Goal: Task Accomplishment & Management: Manage account settings

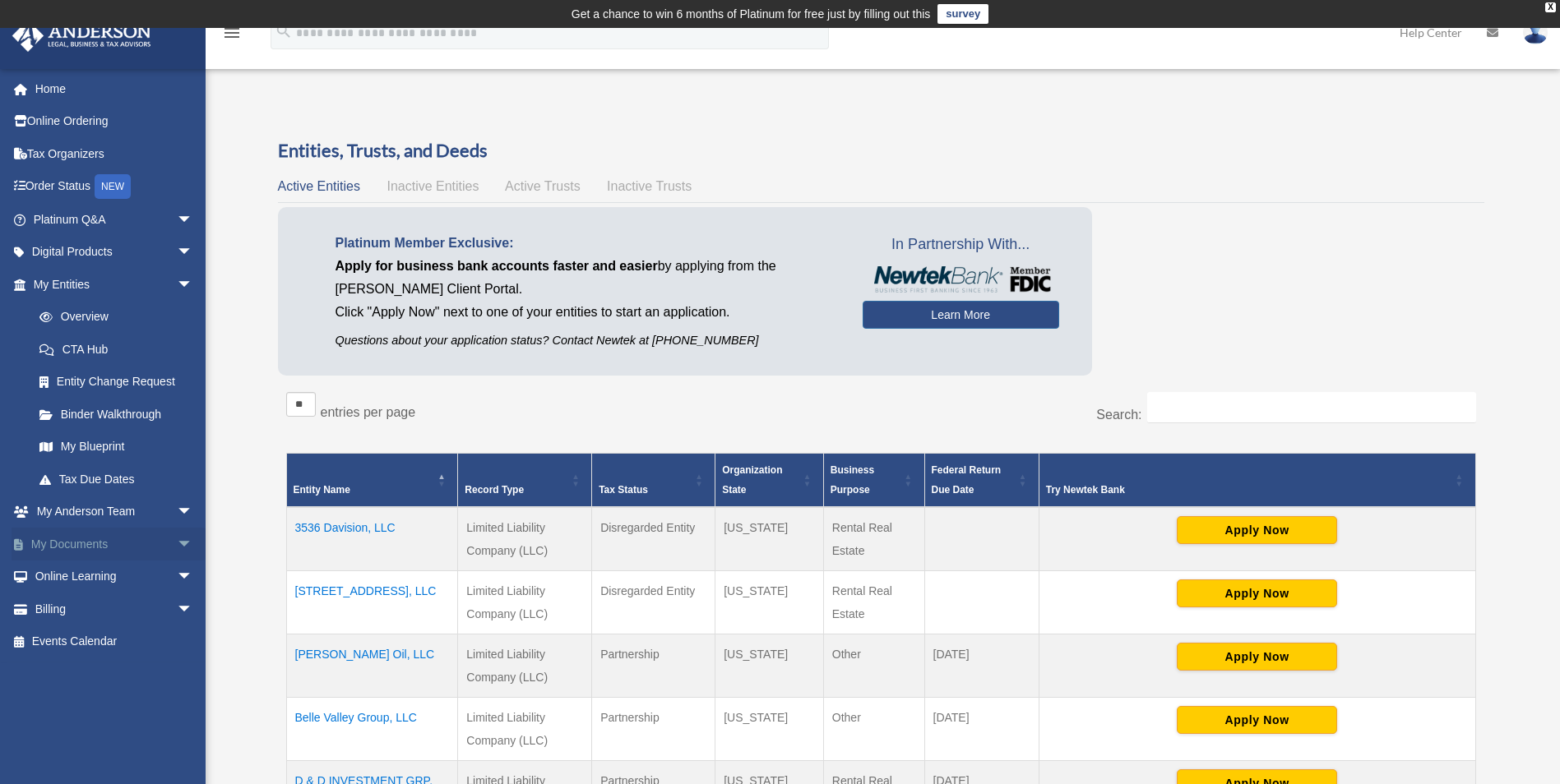
click at [176, 541] on span "arrow_drop_down" at bounding box center [193, 545] width 33 height 34
click at [71, 573] on link "Box" at bounding box center [120, 578] width 195 height 33
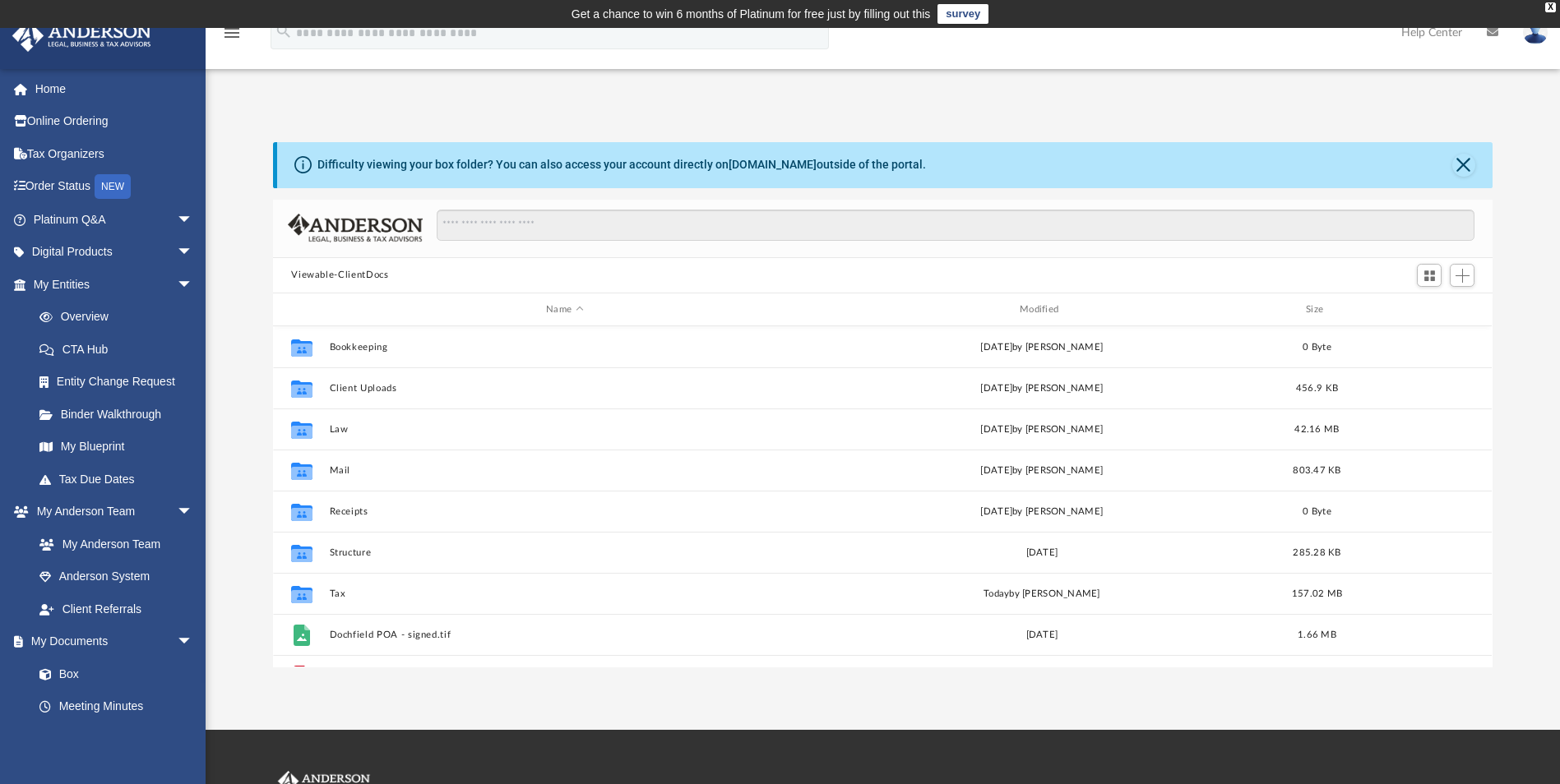
scroll to position [361, 1207]
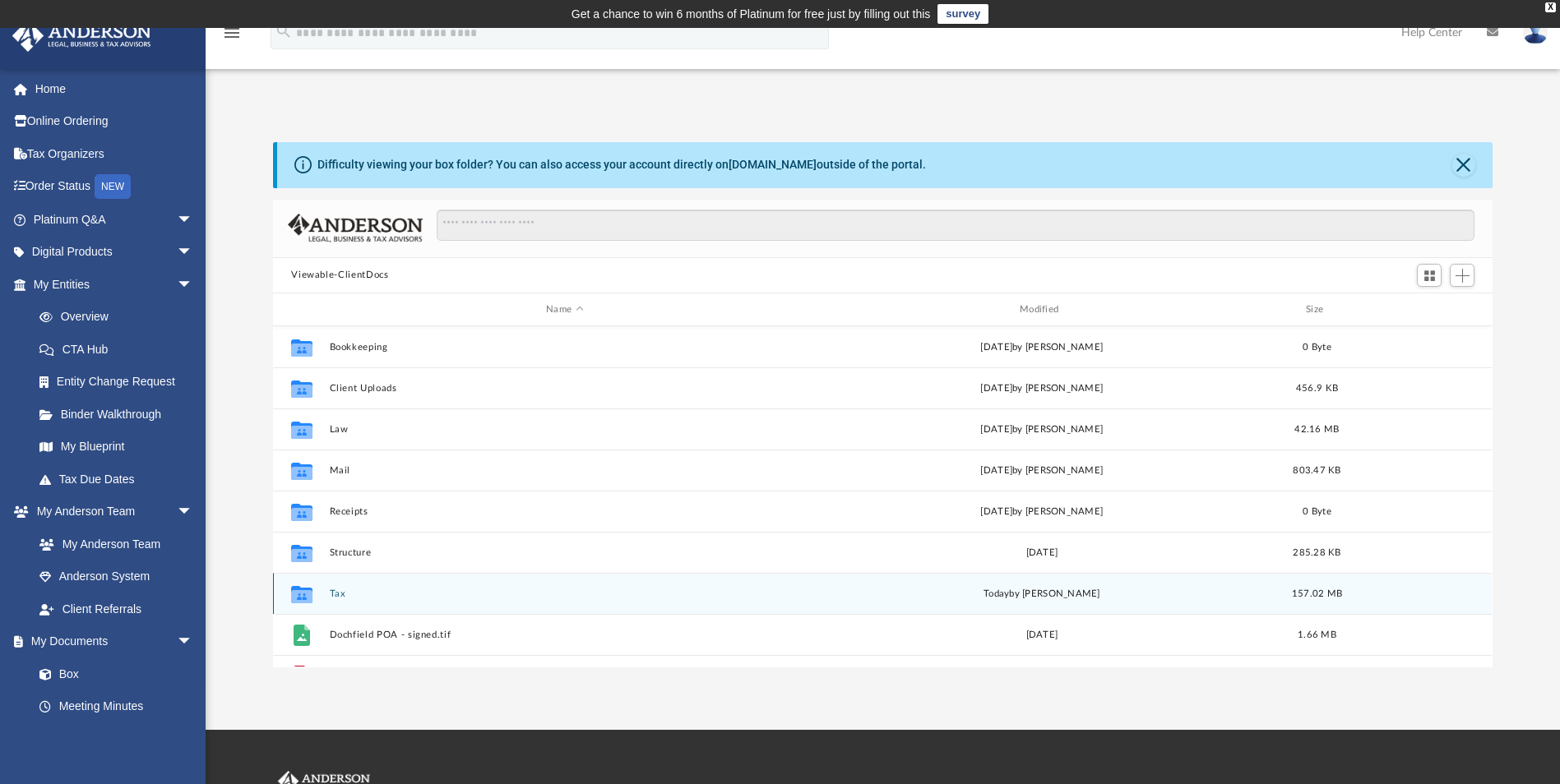
click at [340, 594] on button "Tax" at bounding box center [564, 593] width 470 height 11
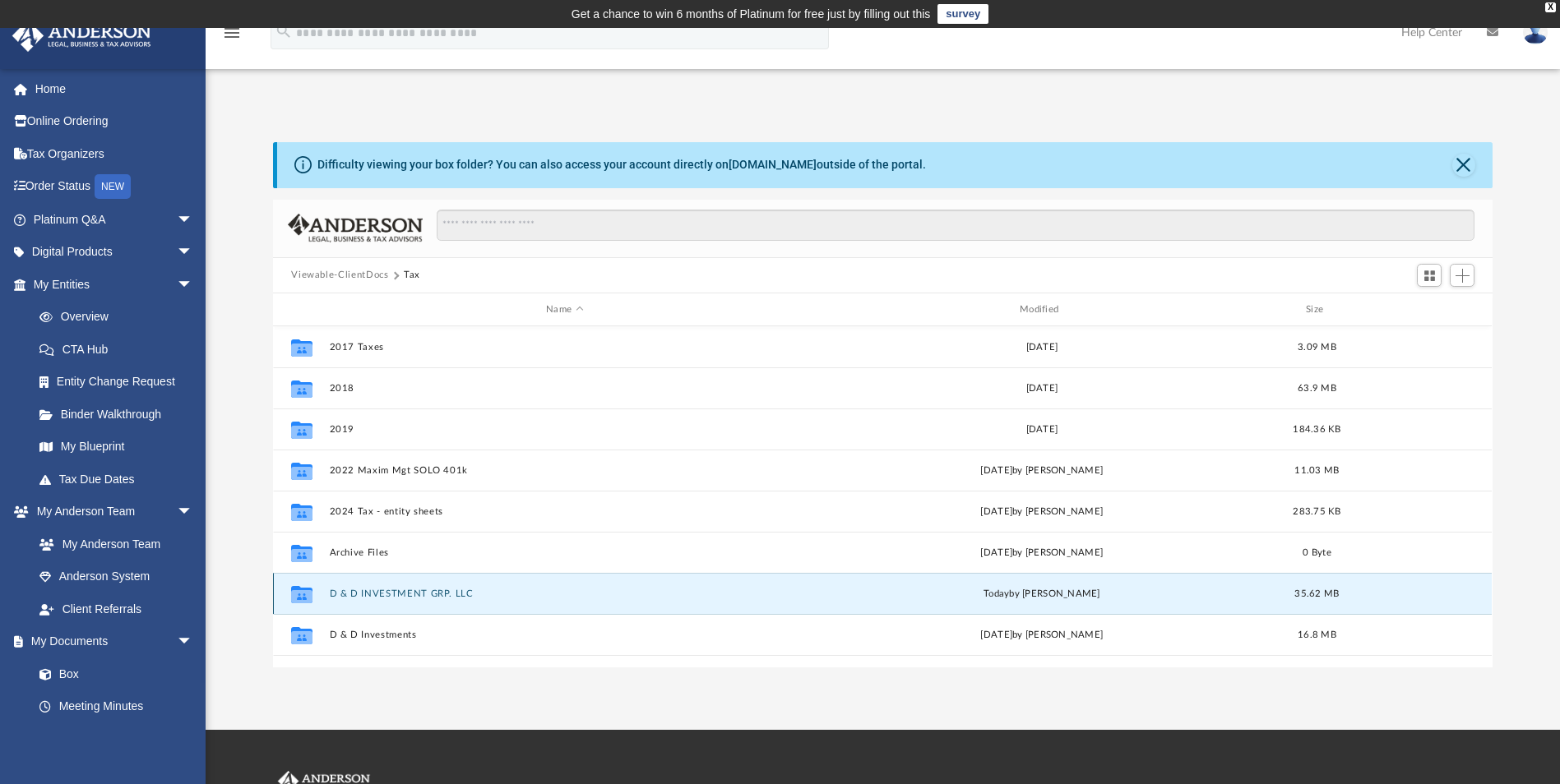
click at [340, 594] on button "D & D INVESTMENT GRP. LLC" at bounding box center [564, 593] width 470 height 11
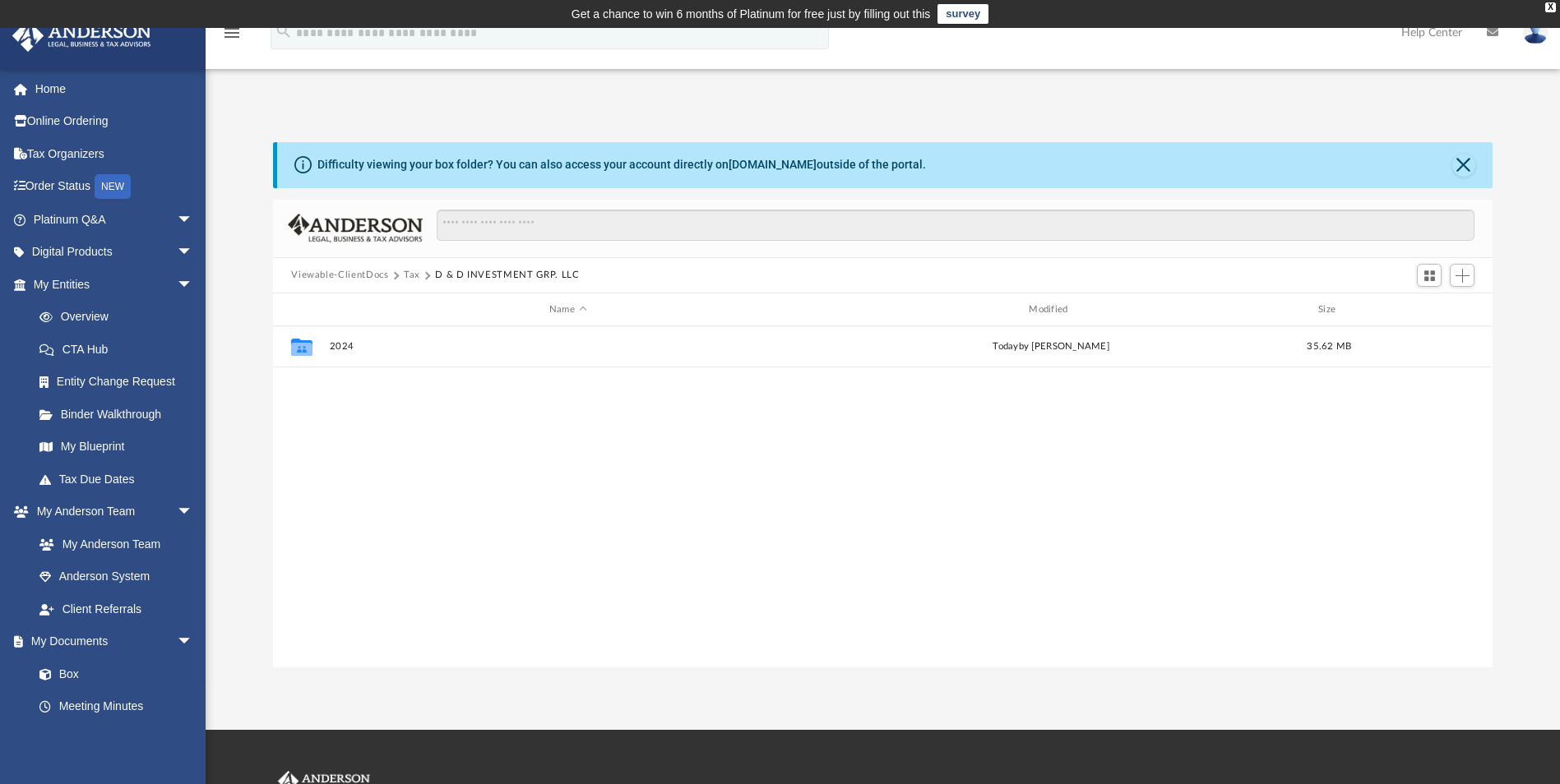
click at [411, 273] on button "Tax" at bounding box center [412, 275] width 16 height 15
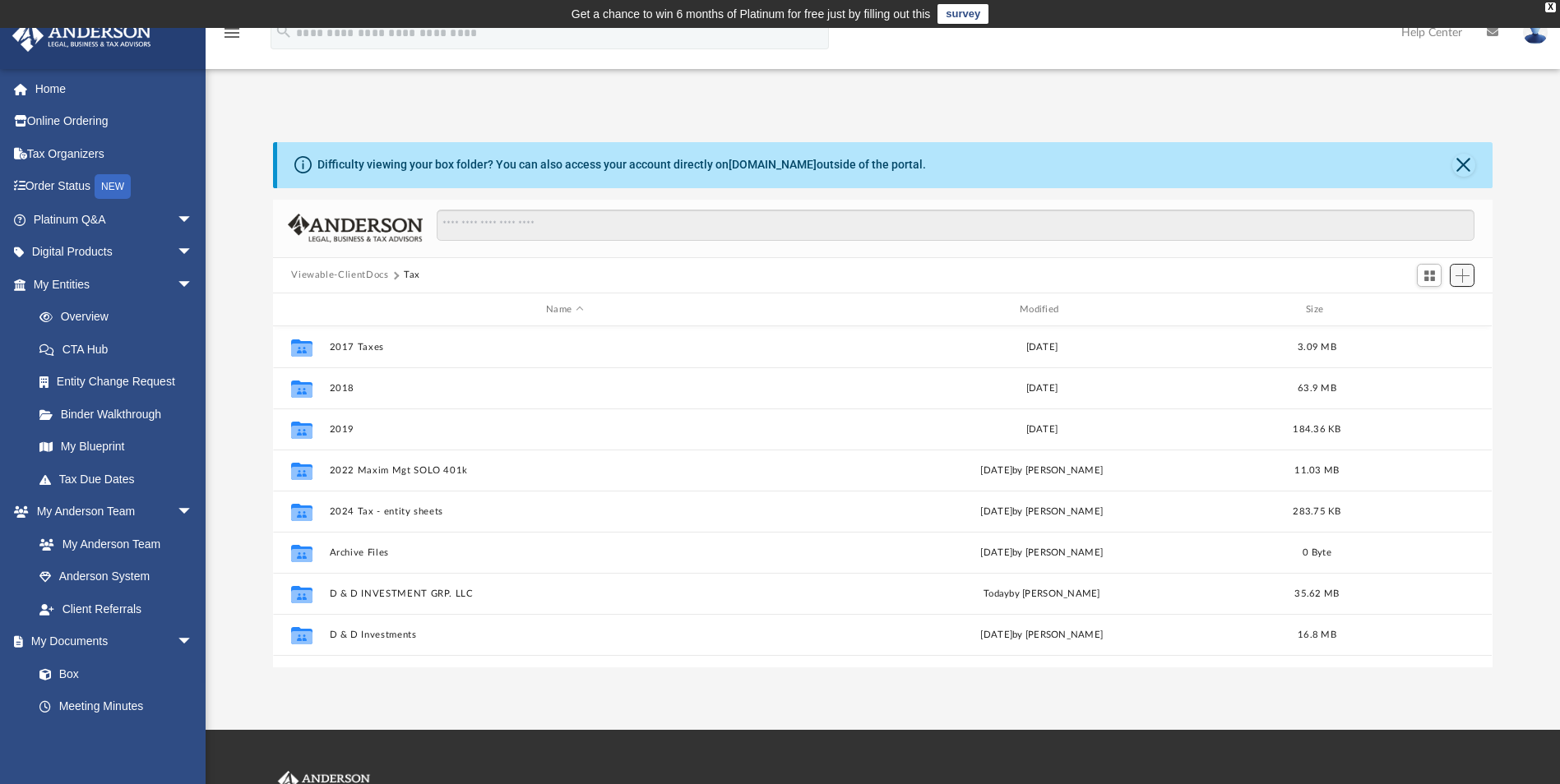
click at [1460, 279] on span "Add" at bounding box center [1463, 275] width 14 height 14
click at [1441, 336] on li "New Folder" at bounding box center [1440, 334] width 52 height 17
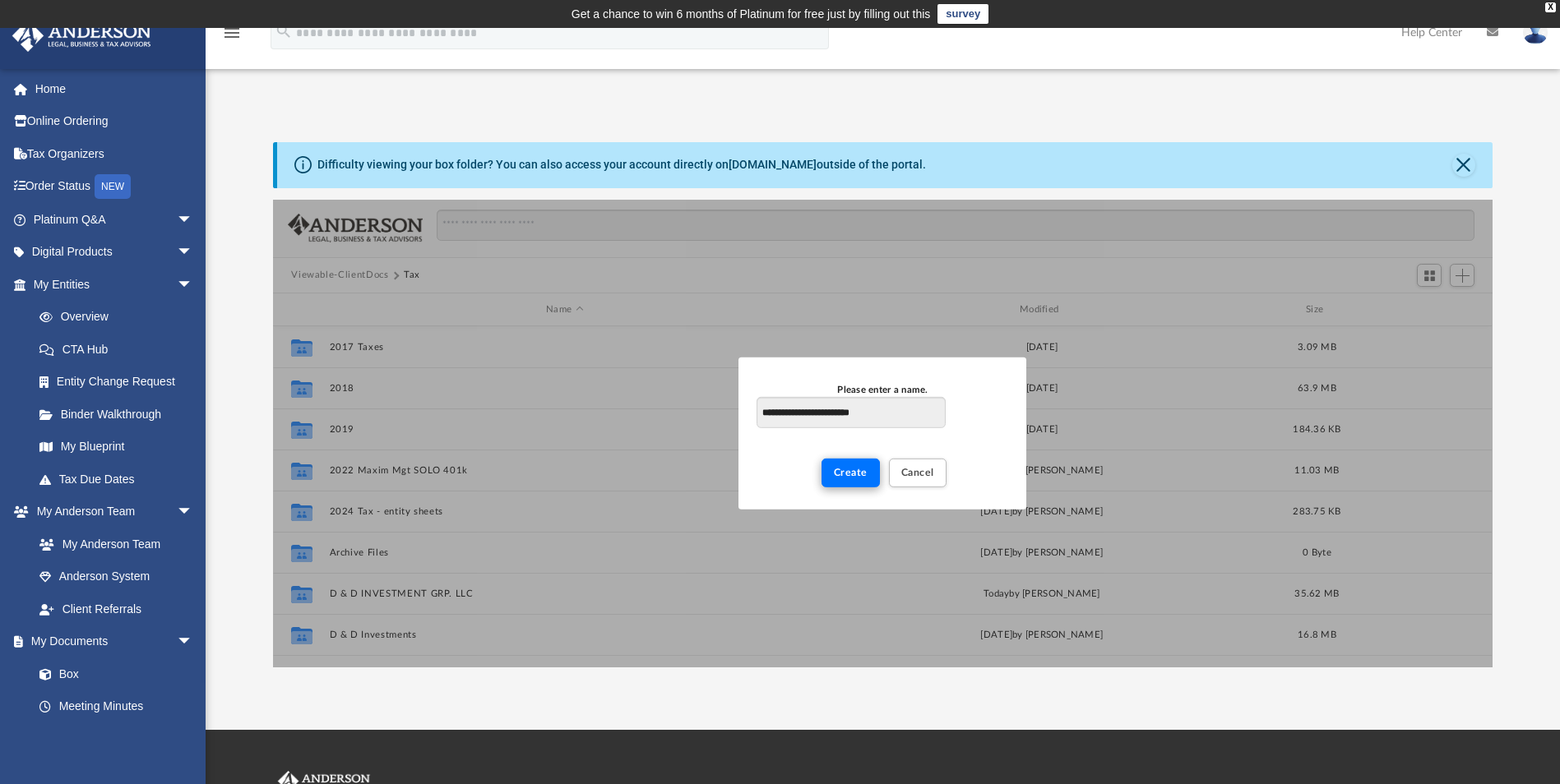
type input "**********"
click at [843, 475] on span "Create" at bounding box center [850, 473] width 34 height 10
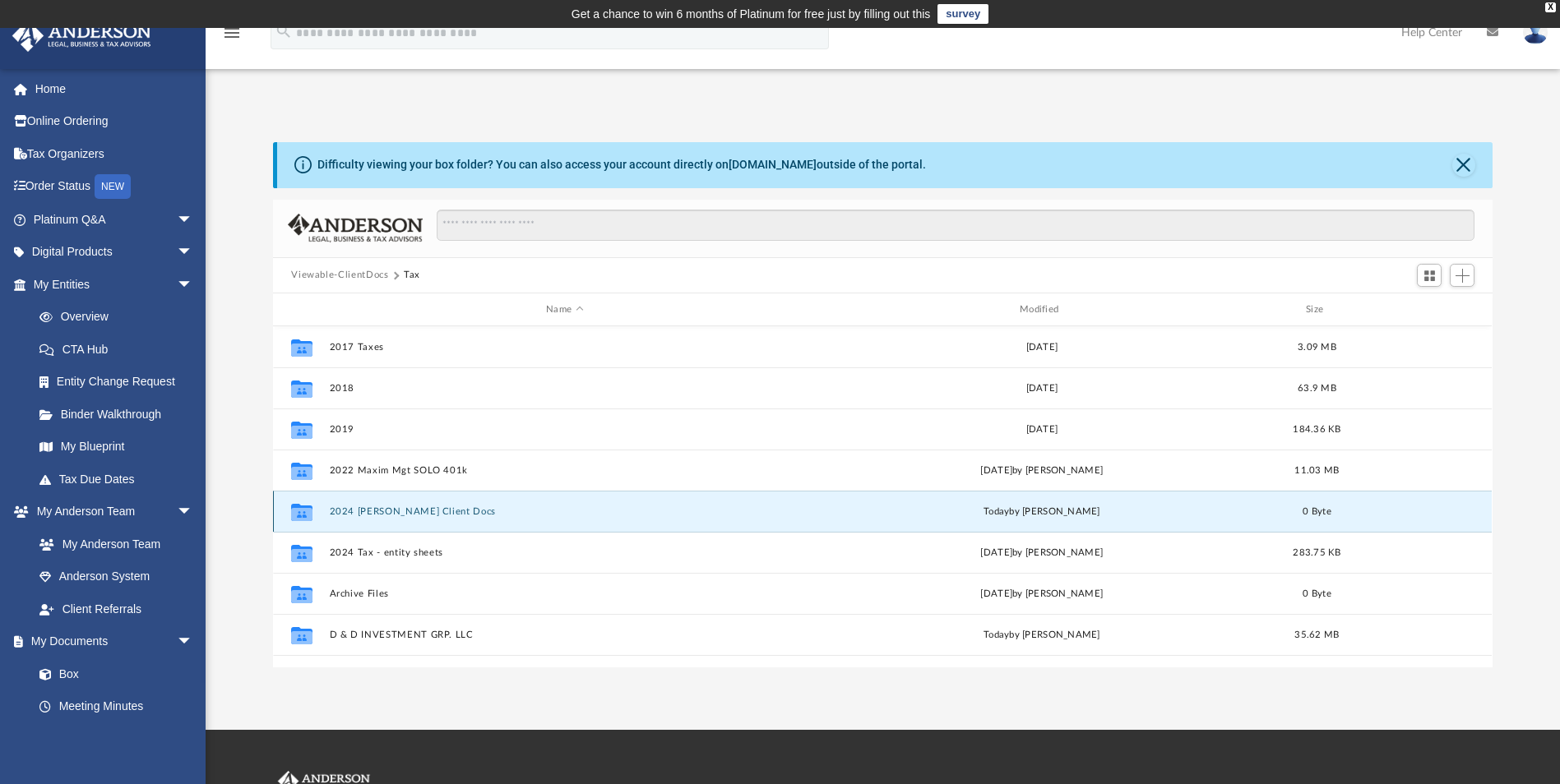
click at [368, 514] on button "2024 [PERSON_NAME] Client Docs" at bounding box center [564, 512] width 470 height 11
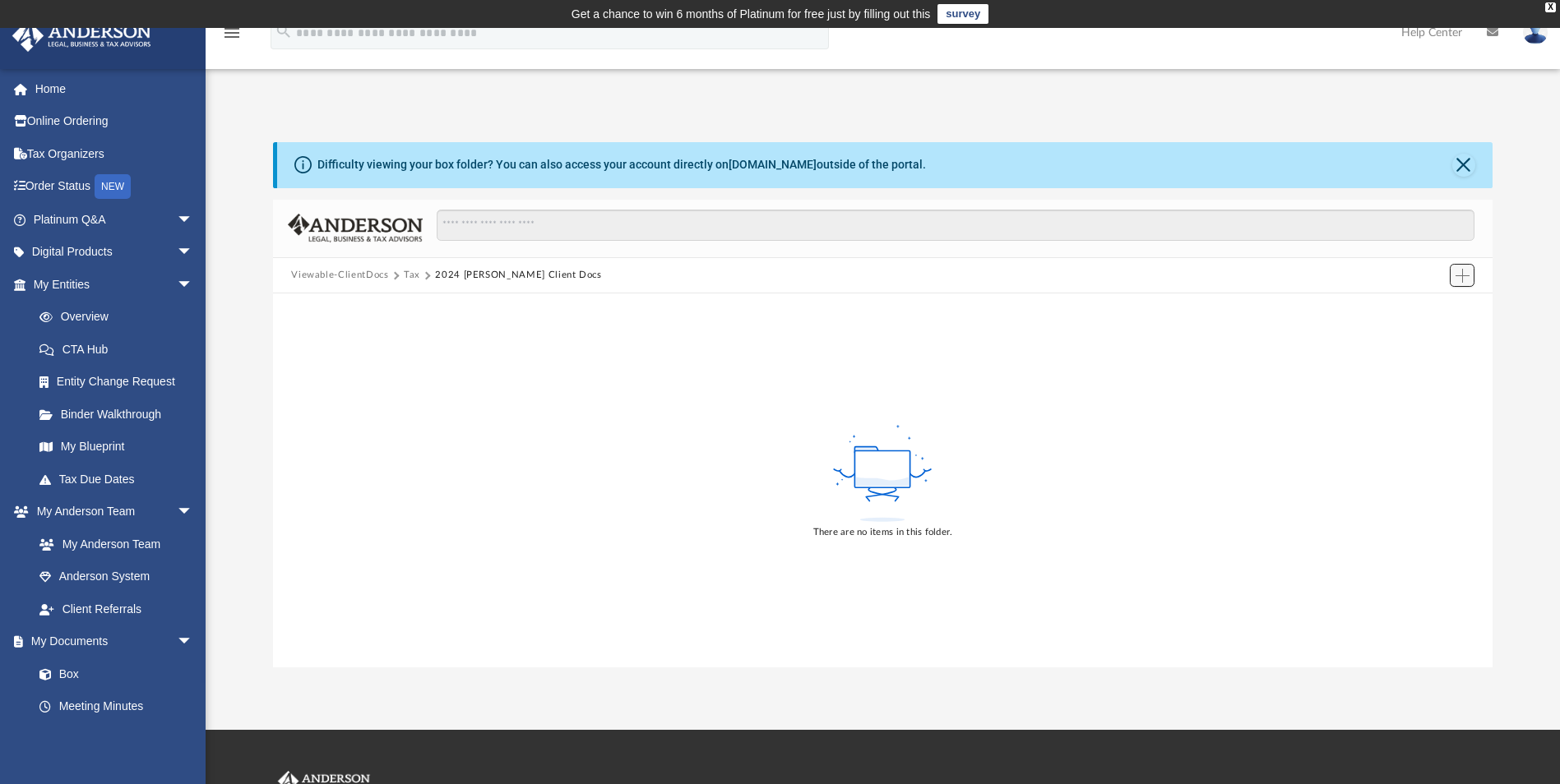
click at [1465, 275] on span "Add" at bounding box center [1463, 275] width 14 height 14
click at [1440, 334] on li "New Folder" at bounding box center [1440, 334] width 52 height 17
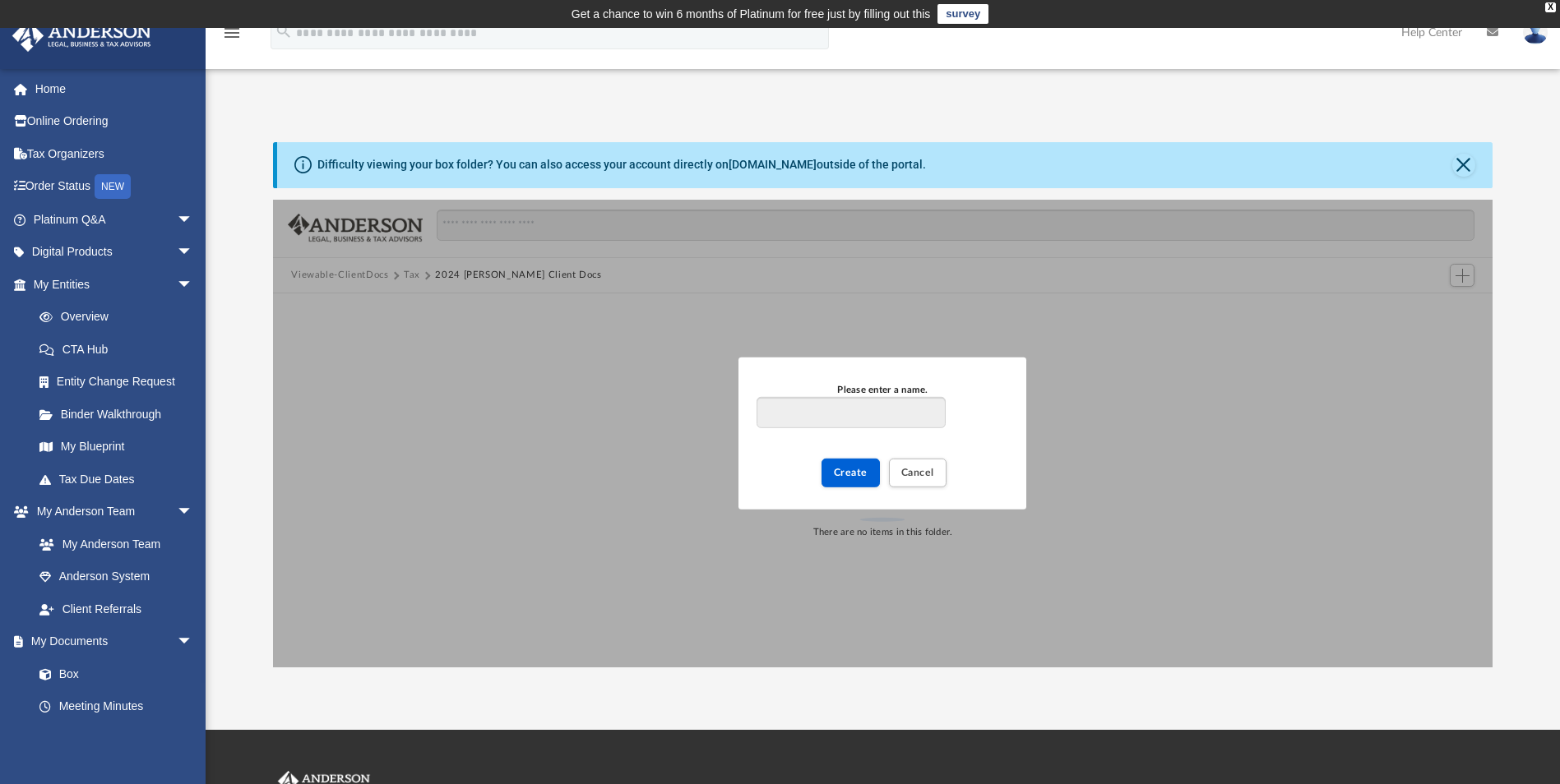
click at [827, 421] on input "Please enter a name." at bounding box center [851, 413] width 188 height 31
click at [798, 415] on input "**********" at bounding box center [851, 413] width 188 height 31
click at [904, 411] on input "**********" at bounding box center [851, 413] width 188 height 31
type input "**********"
click at [853, 472] on span "Create" at bounding box center [850, 473] width 34 height 10
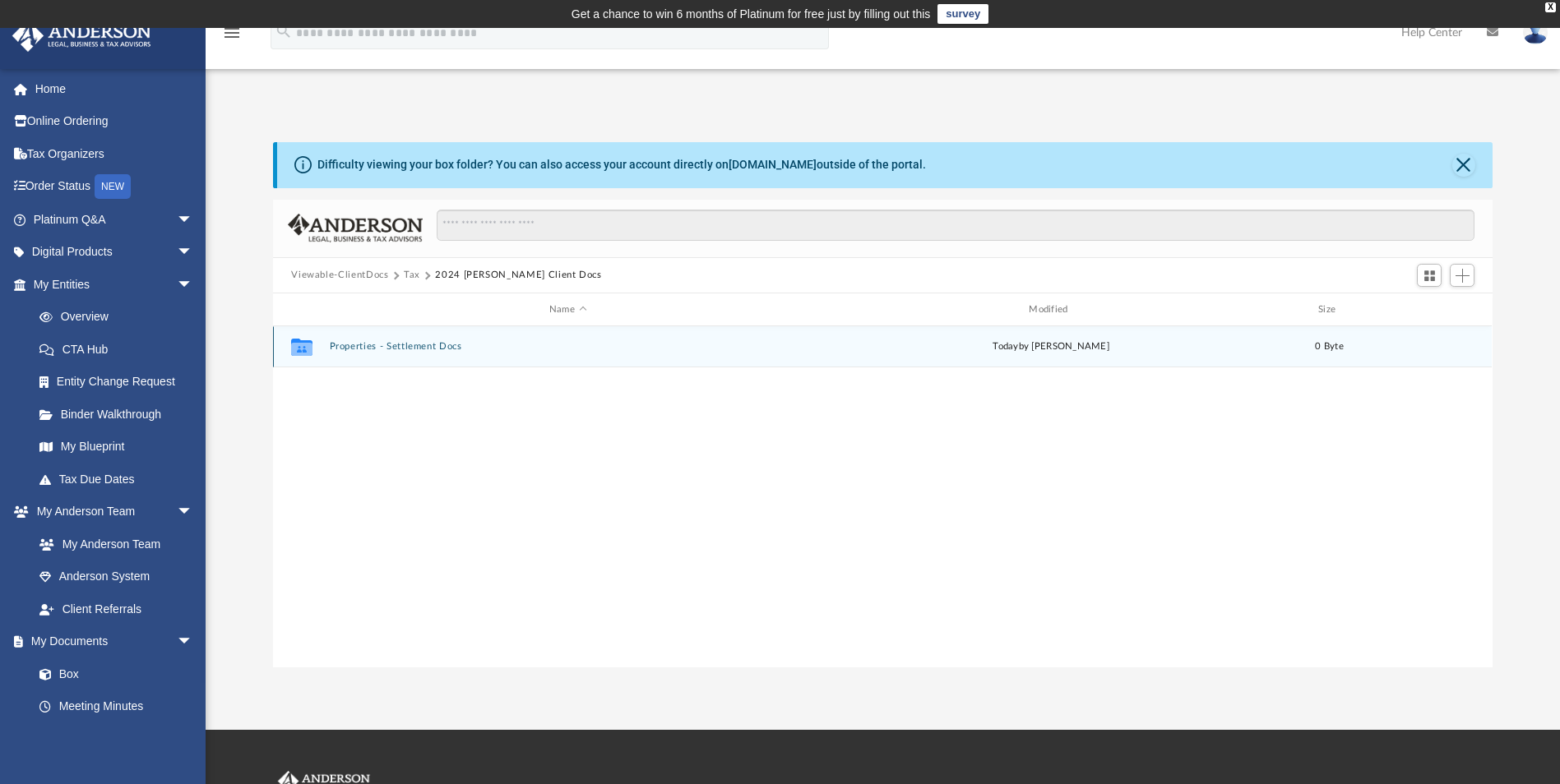
click at [382, 346] on button "Properties - Settlement Docs" at bounding box center [567, 347] width 476 height 11
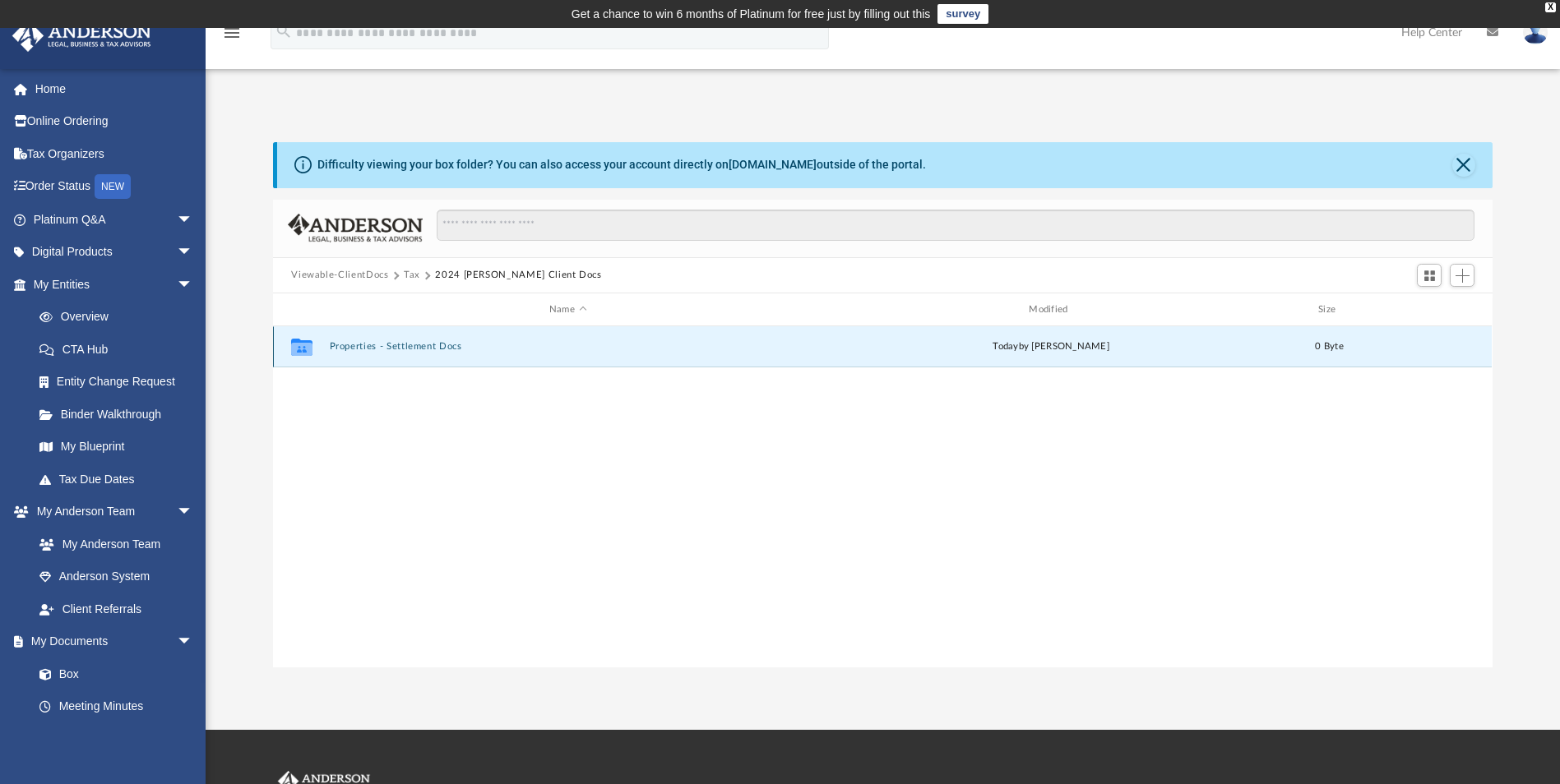
click at [382, 346] on button "Properties - Settlement Docs" at bounding box center [567, 347] width 476 height 11
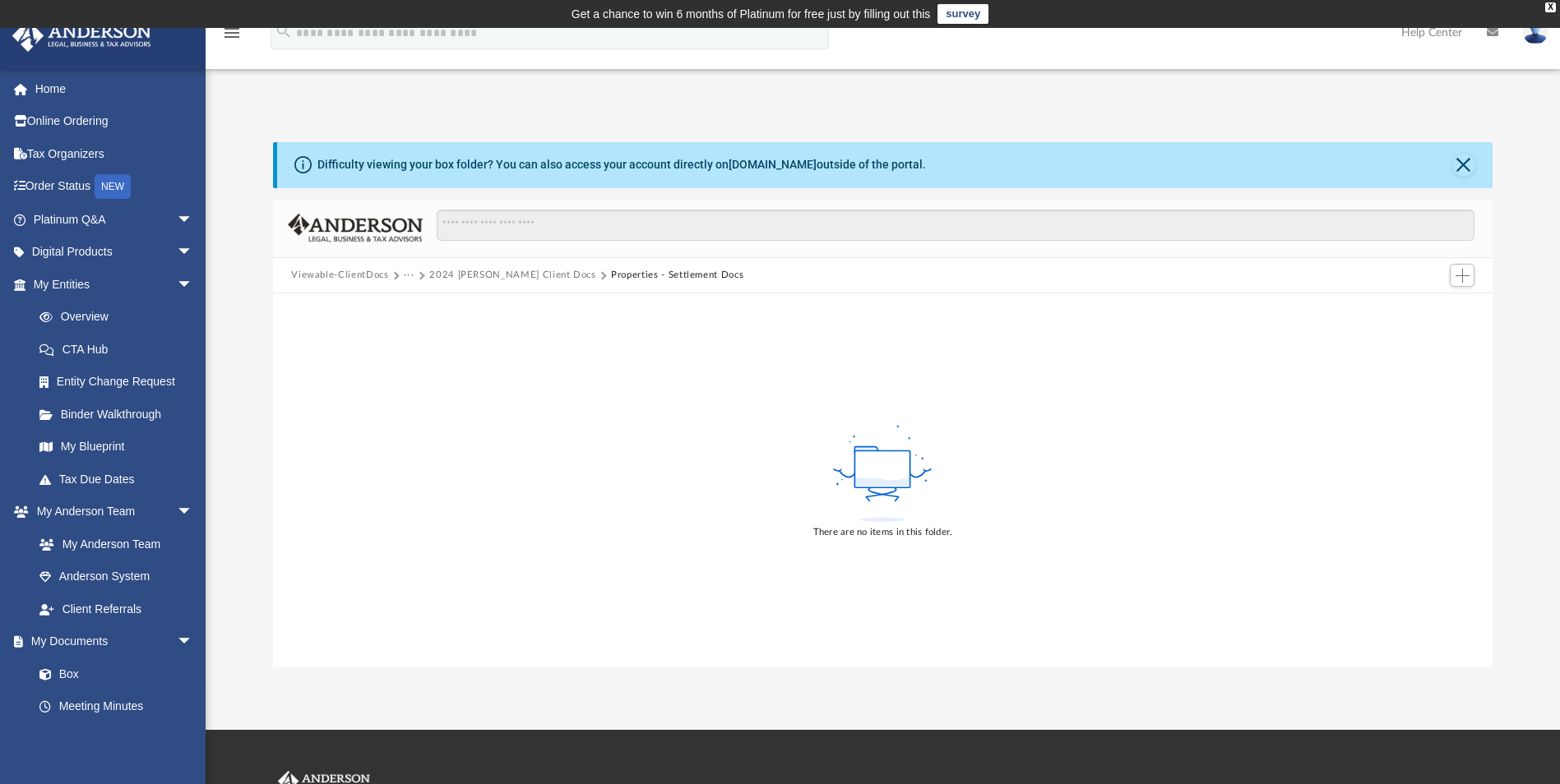
click at [627, 277] on button "Properties - Settlement Docs" at bounding box center [677, 275] width 133 height 15
click at [1457, 277] on span "Add" at bounding box center [1463, 275] width 14 height 14
click at [1432, 310] on li "Upload" at bounding box center [1440, 309] width 52 height 17
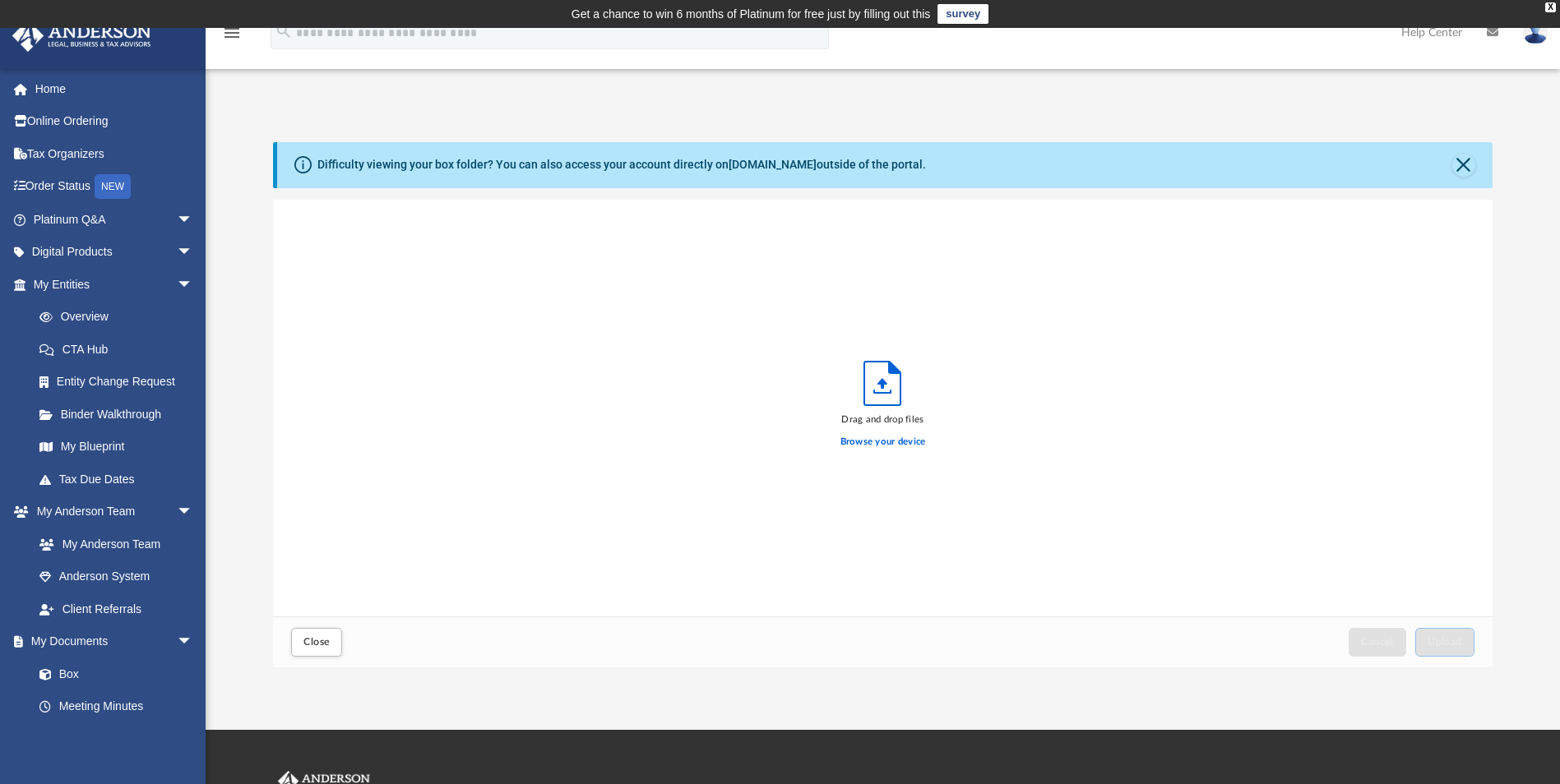
scroll to position [404, 1207]
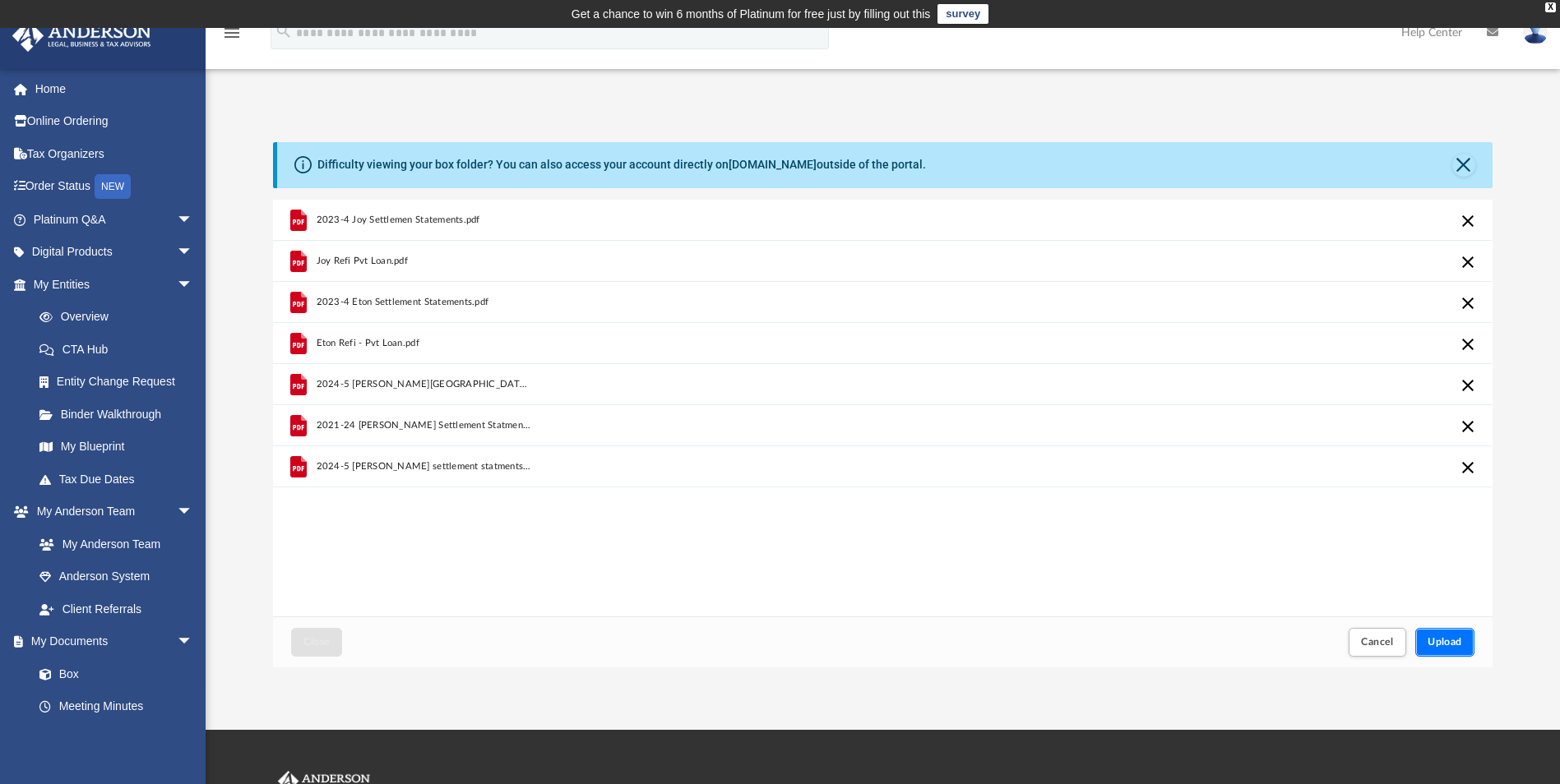
click at [1451, 646] on span "Upload" at bounding box center [1446, 642] width 35 height 10
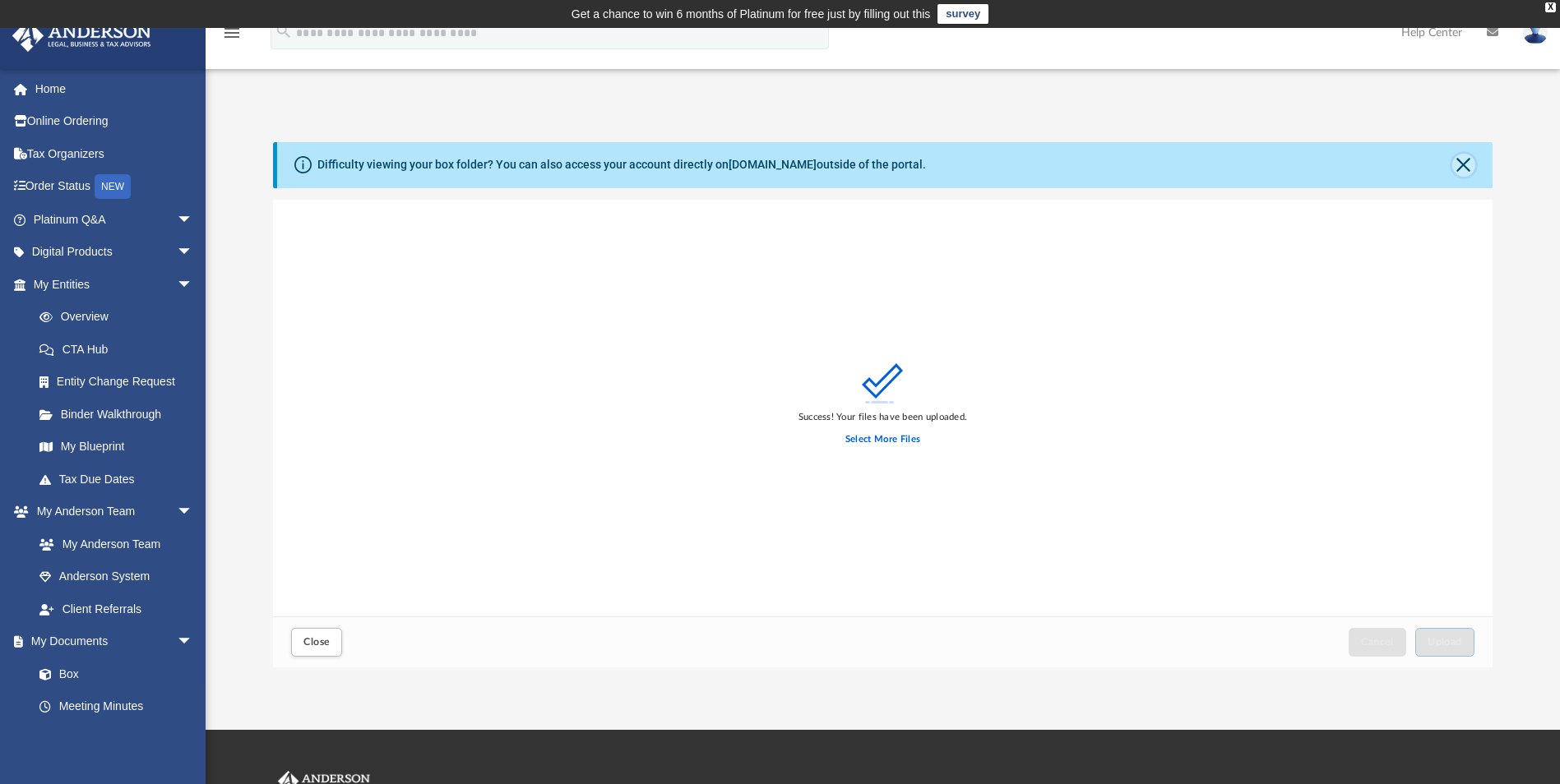
click at [1465, 160] on button "Close" at bounding box center [1464, 166] width 23 height 23
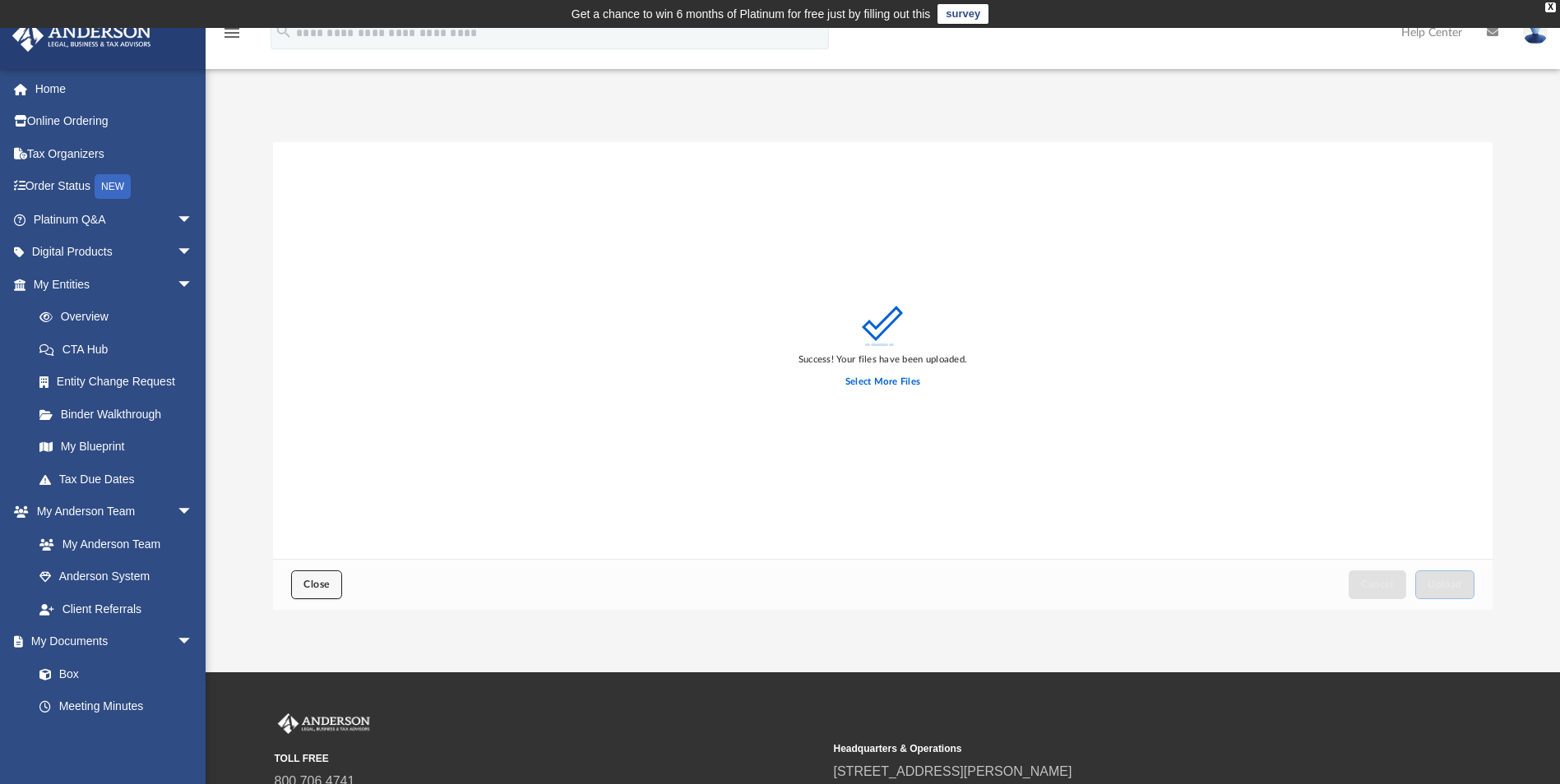
click at [317, 583] on span "Close" at bounding box center [316, 584] width 26 height 10
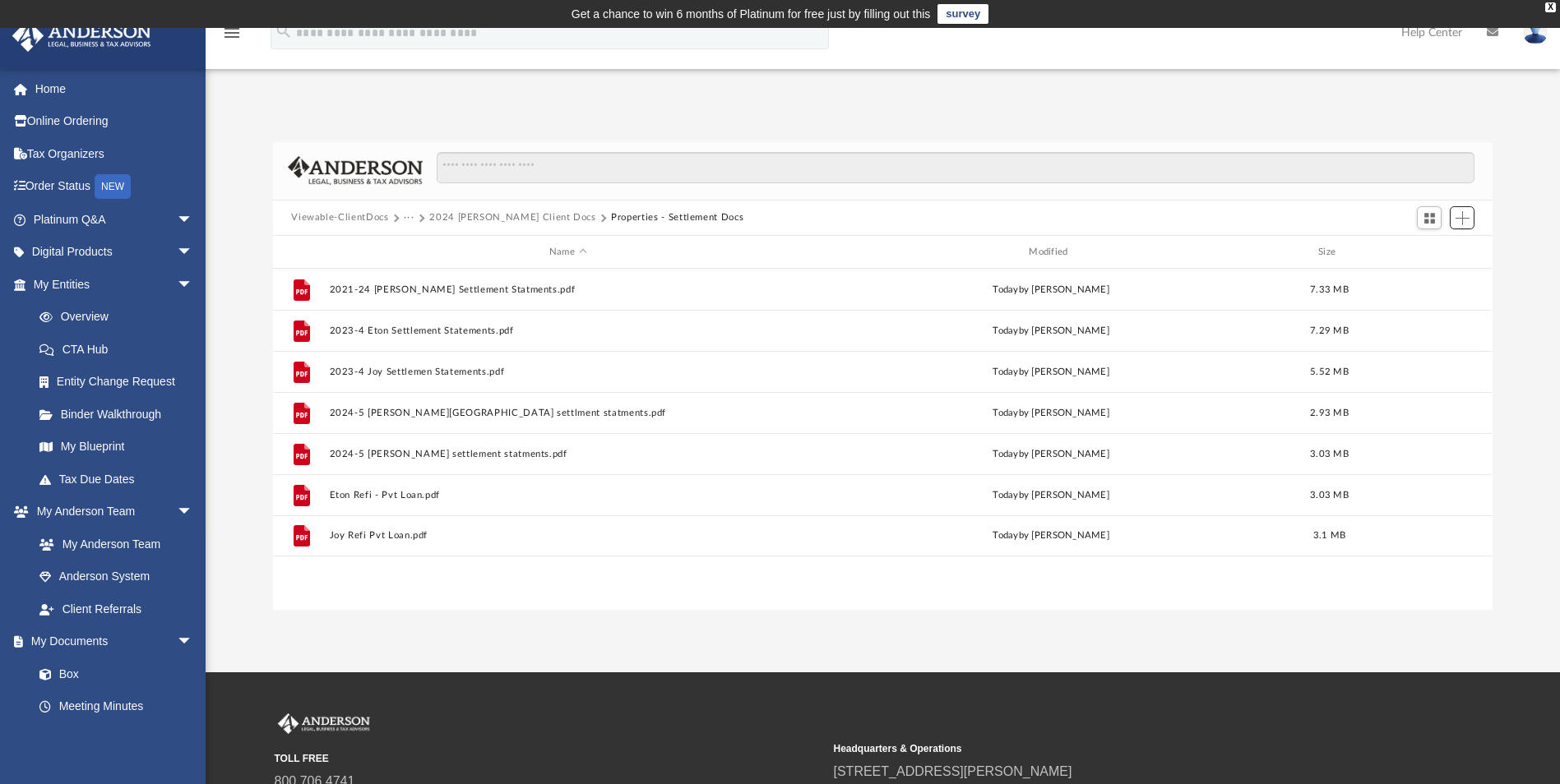
scroll to position [361, 1207]
click at [514, 216] on button "2024 [PERSON_NAME] Client Docs" at bounding box center [513, 217] width 167 height 15
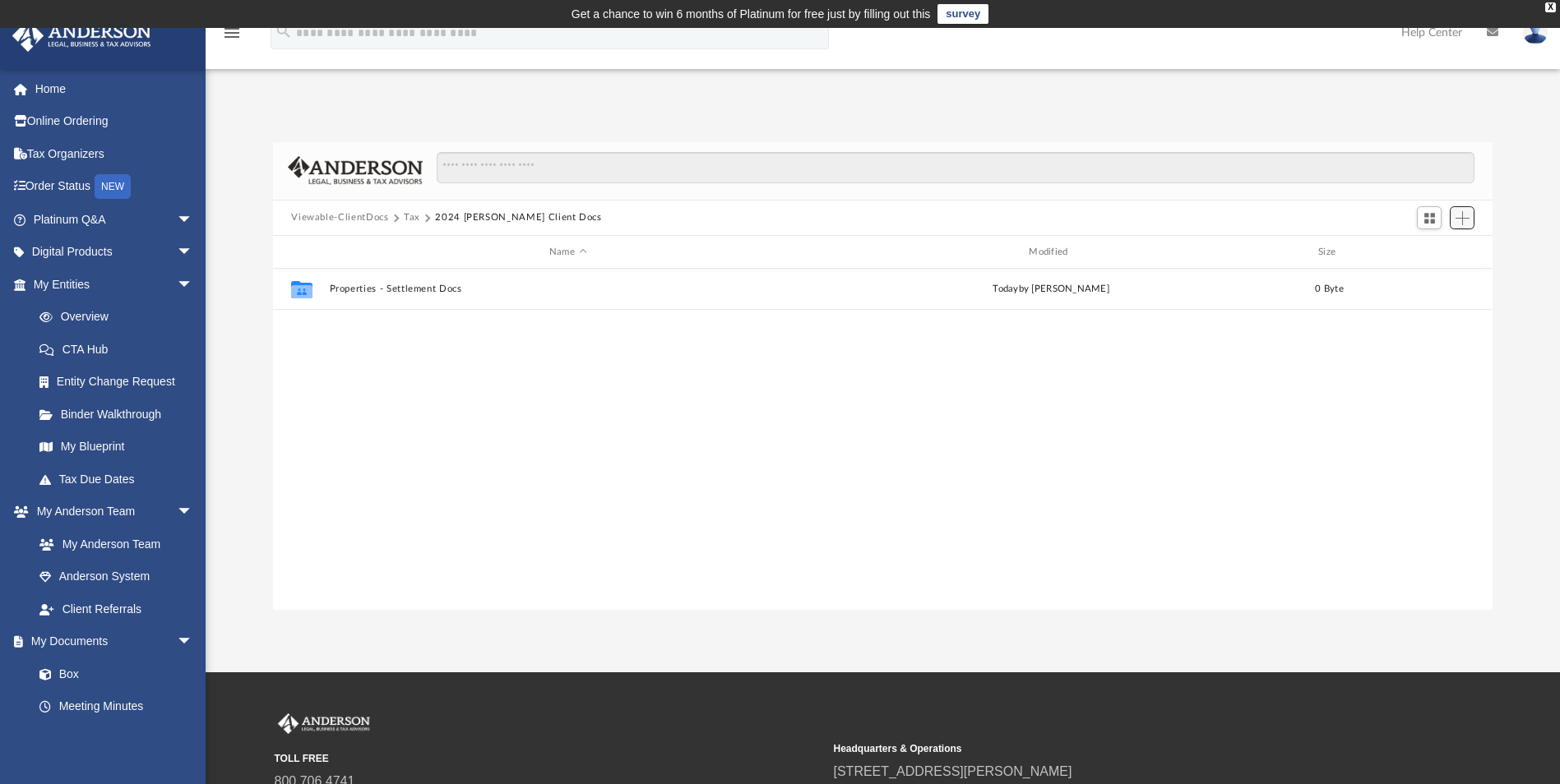
click at [1461, 218] on span "Add" at bounding box center [1463, 218] width 14 height 14
click at [1440, 279] on li "New Folder" at bounding box center [1440, 277] width 52 height 17
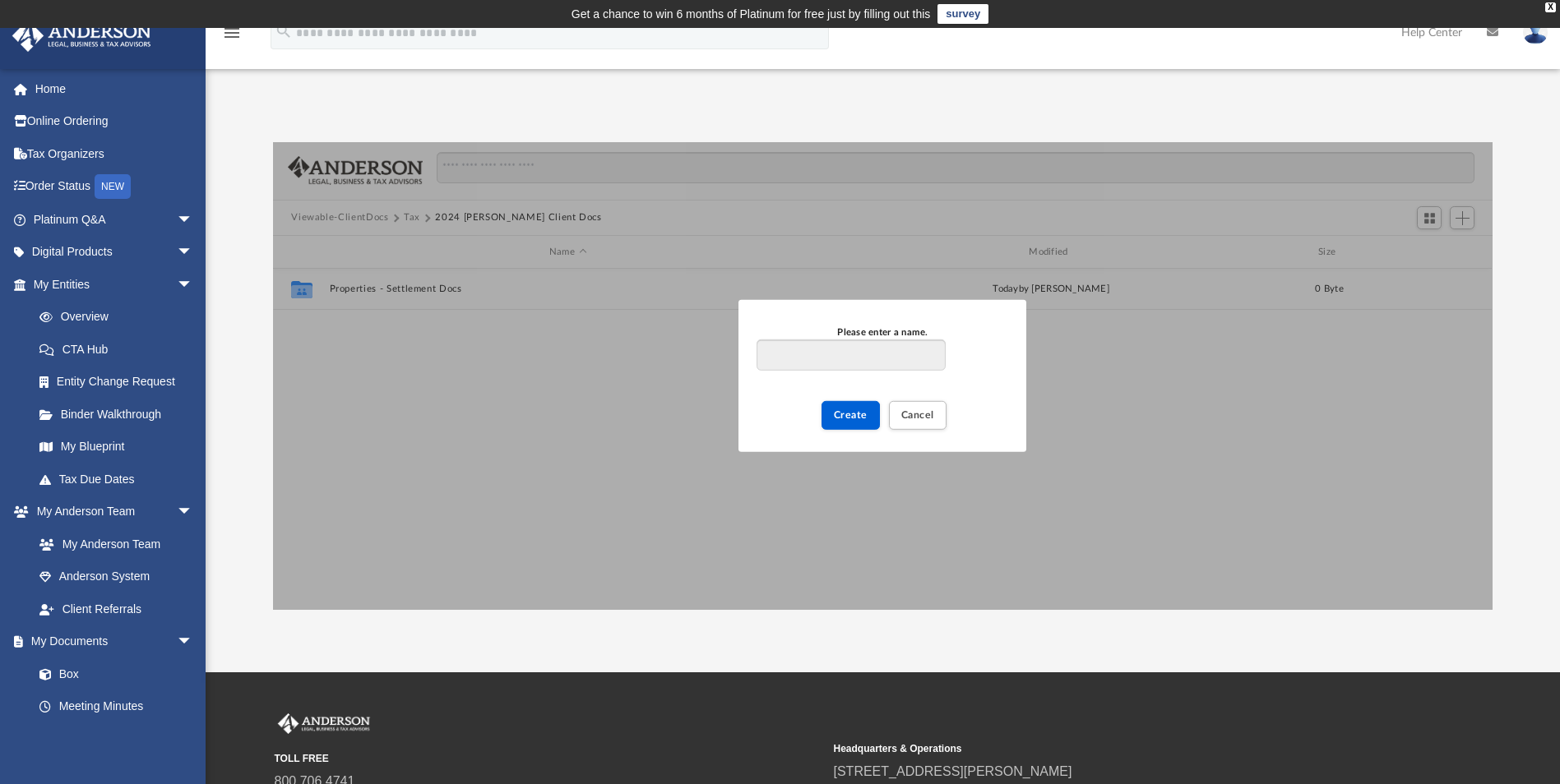
click at [779, 358] on input "Please enter a name." at bounding box center [851, 355] width 188 height 31
type input "**********"
click at [856, 415] on span "Create" at bounding box center [850, 415] width 34 height 10
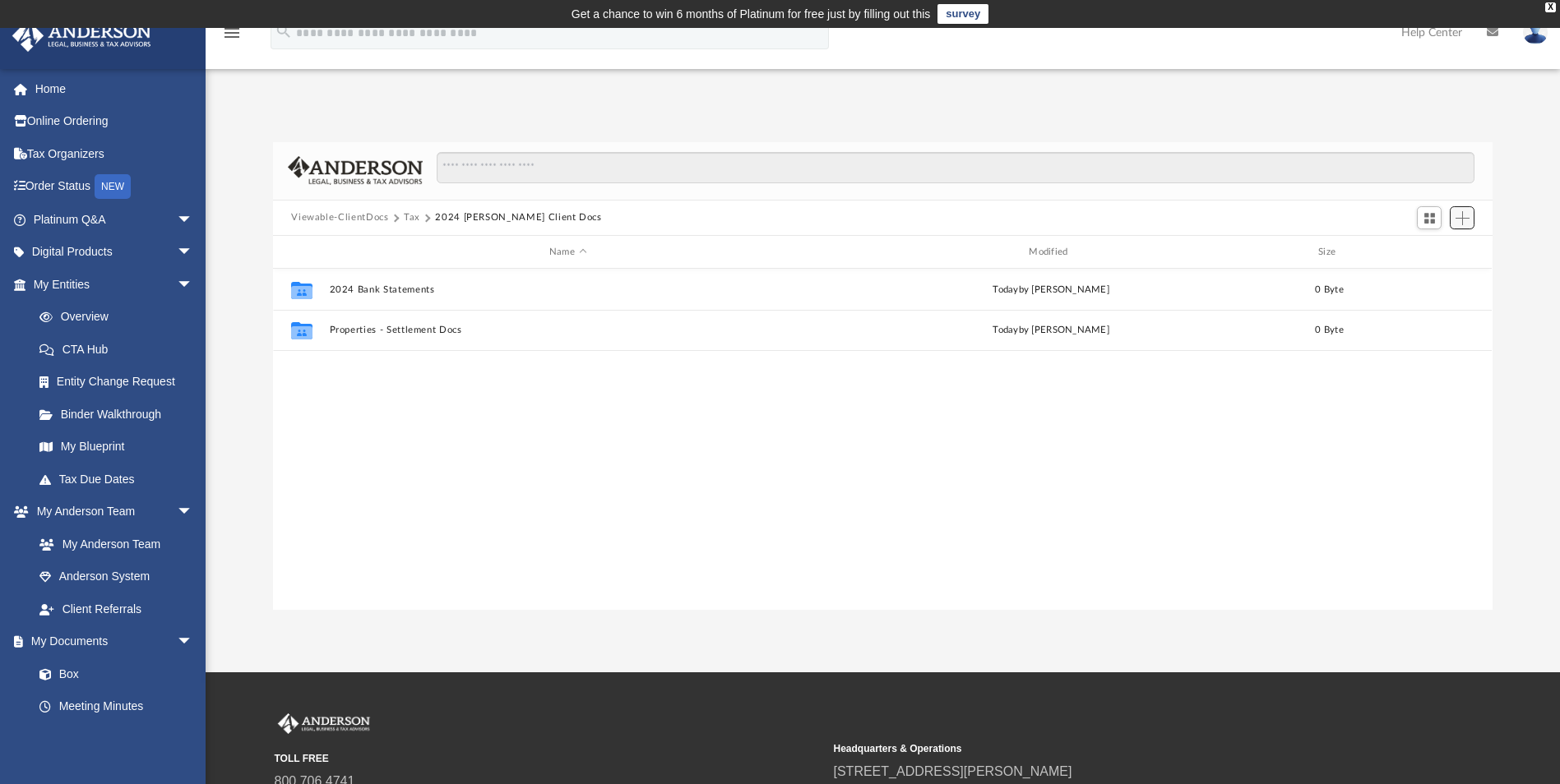
click at [1470, 219] on button "Add" at bounding box center [1462, 218] width 24 height 23
click at [1176, 95] on div "App ndocherty@esperanzagrp.com Sign Out ndocherty@esperanzagrp.com Home Online …" at bounding box center [780, 350] width 1560 height 519
click at [1464, 218] on span "Add" at bounding box center [1463, 218] width 14 height 14
click at [1429, 279] on li "New Folder" at bounding box center [1440, 277] width 52 height 17
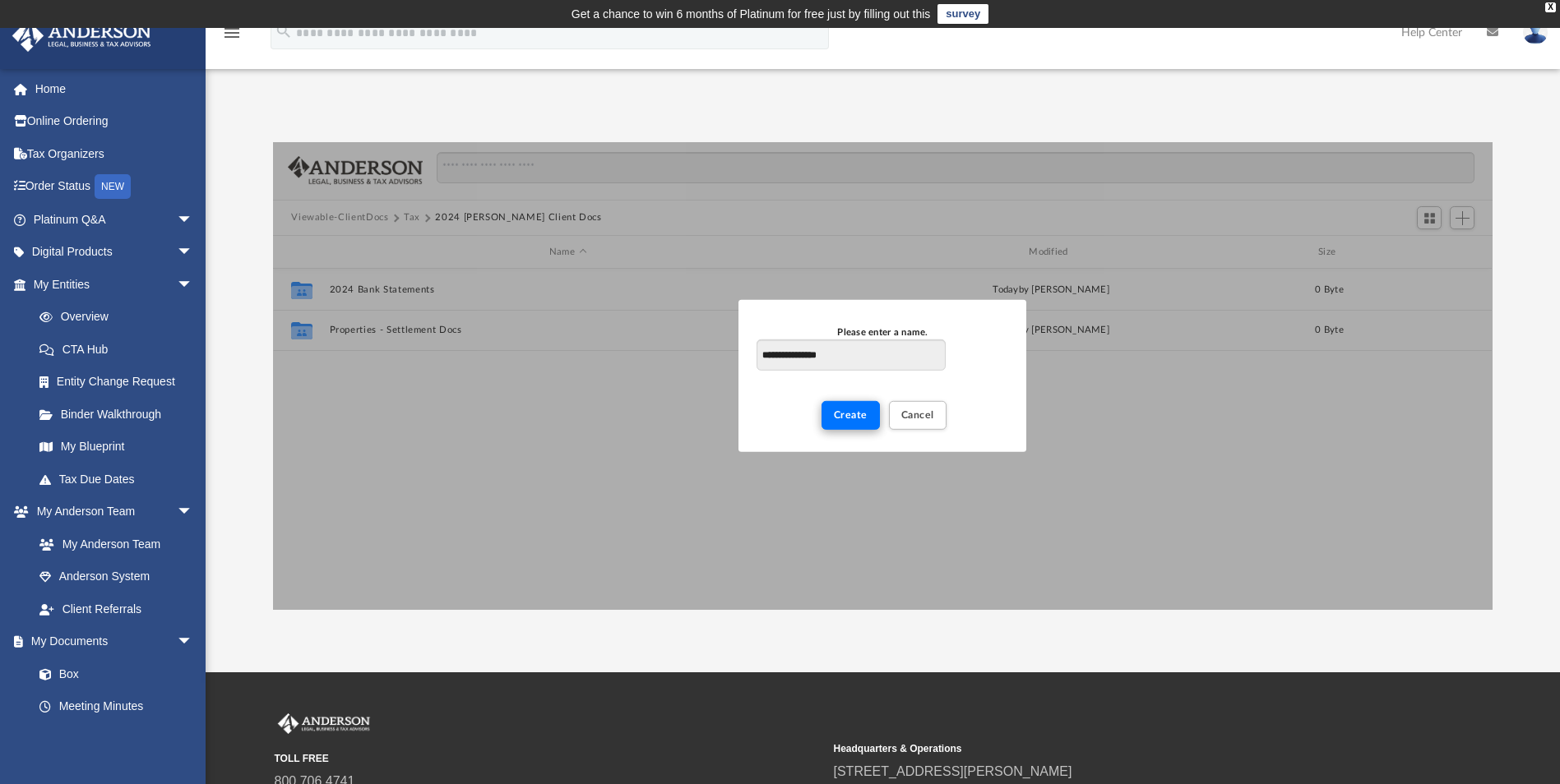
type input "**********"
click at [844, 412] on span "Create" at bounding box center [850, 415] width 34 height 10
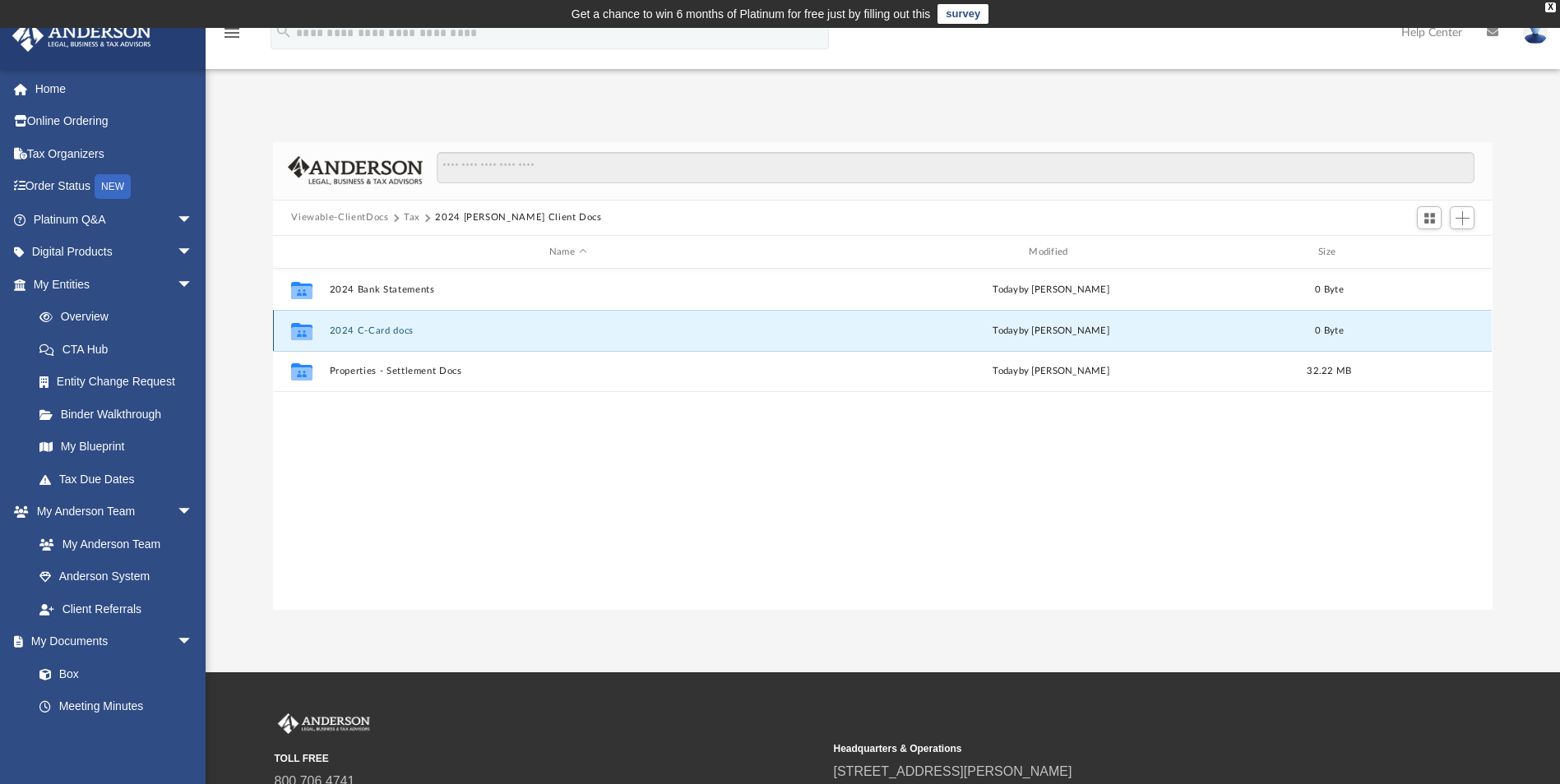
click at [371, 332] on button "2024 C-Card docs" at bounding box center [567, 330] width 476 height 11
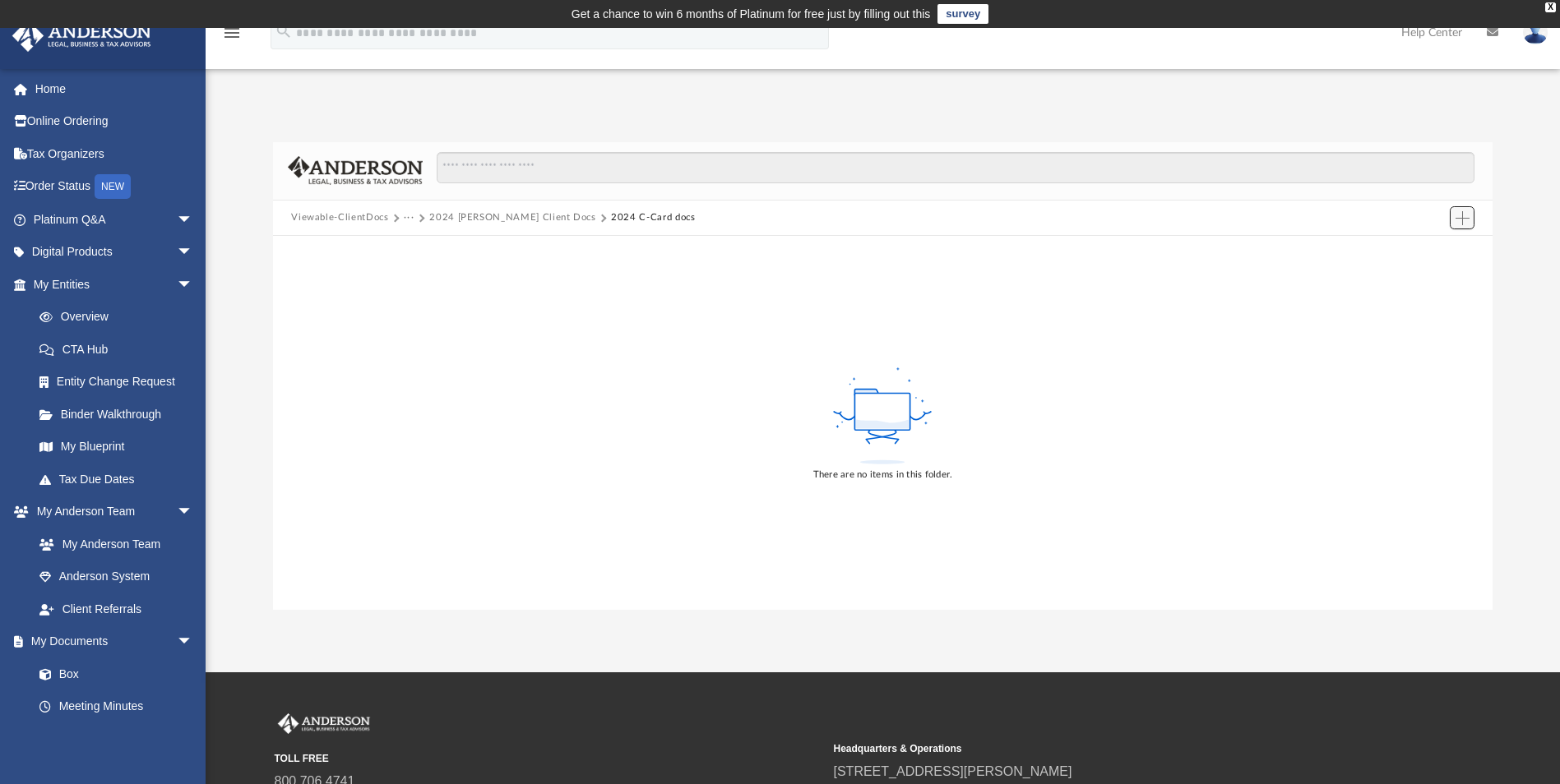
click at [1462, 220] on span "Add" at bounding box center [1463, 218] width 14 height 14
click at [1422, 251] on li "Upload" at bounding box center [1440, 251] width 52 height 17
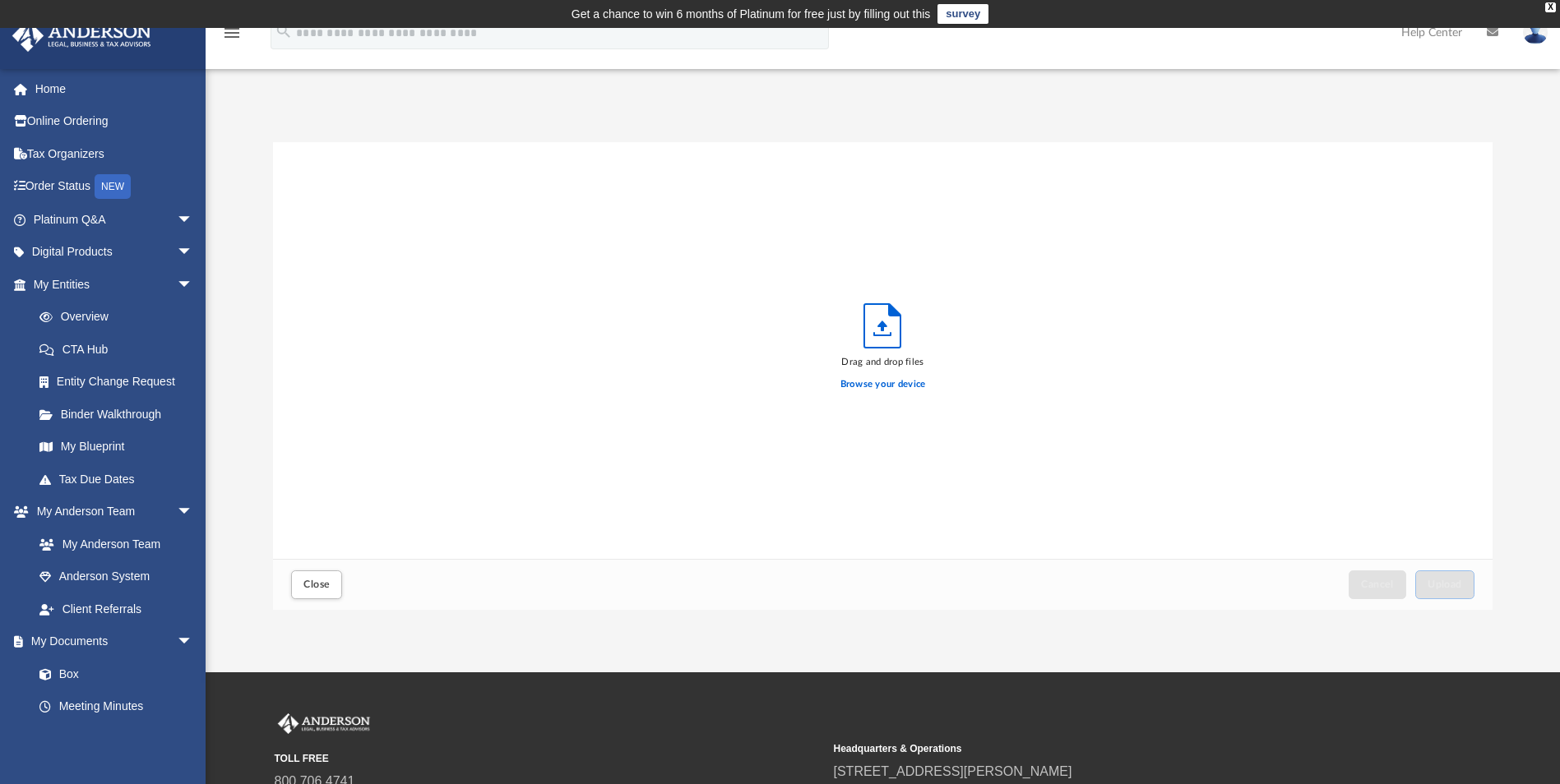
scroll to position [404, 1207]
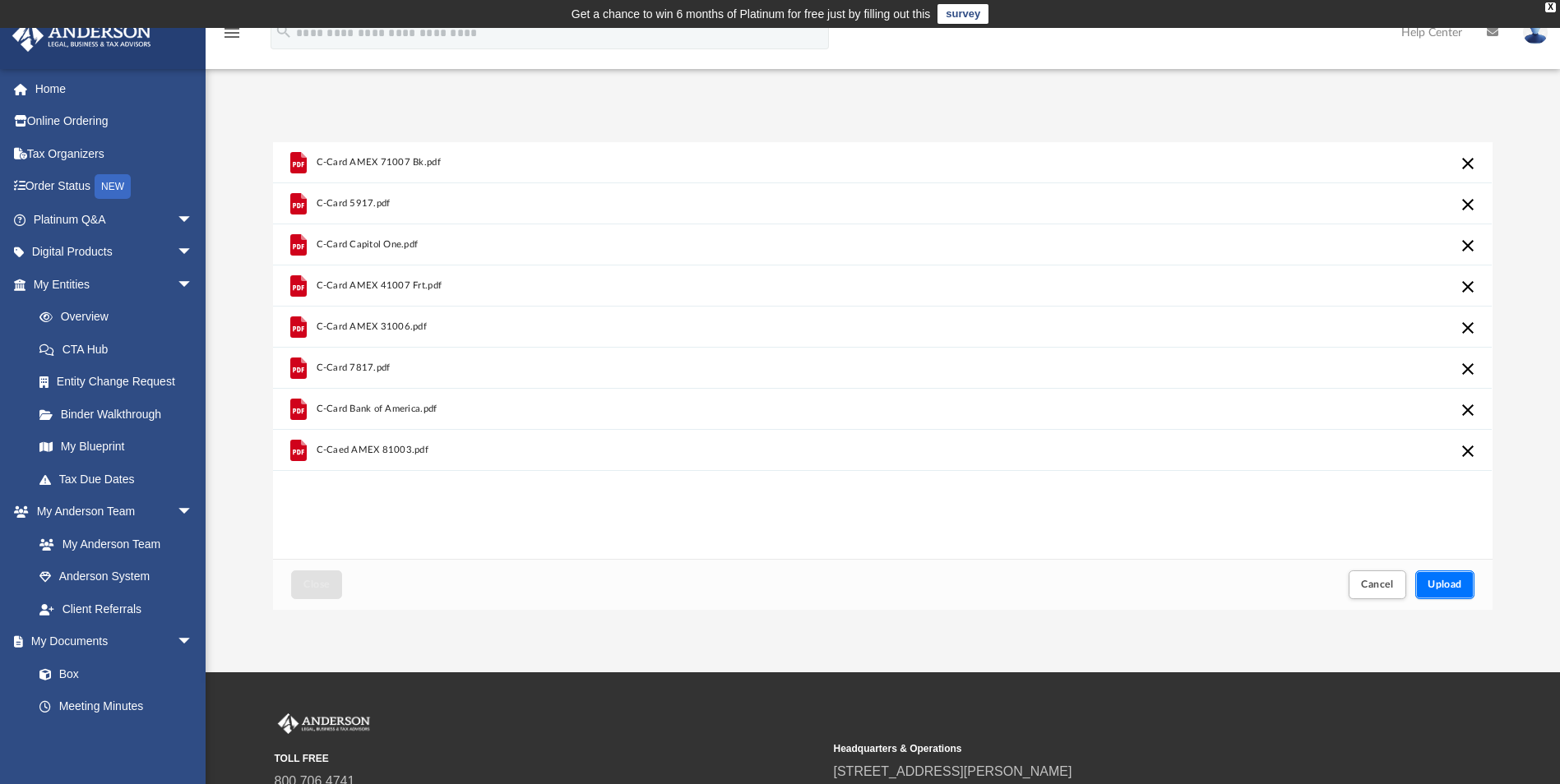
click at [1450, 586] on span "Upload" at bounding box center [1446, 584] width 35 height 10
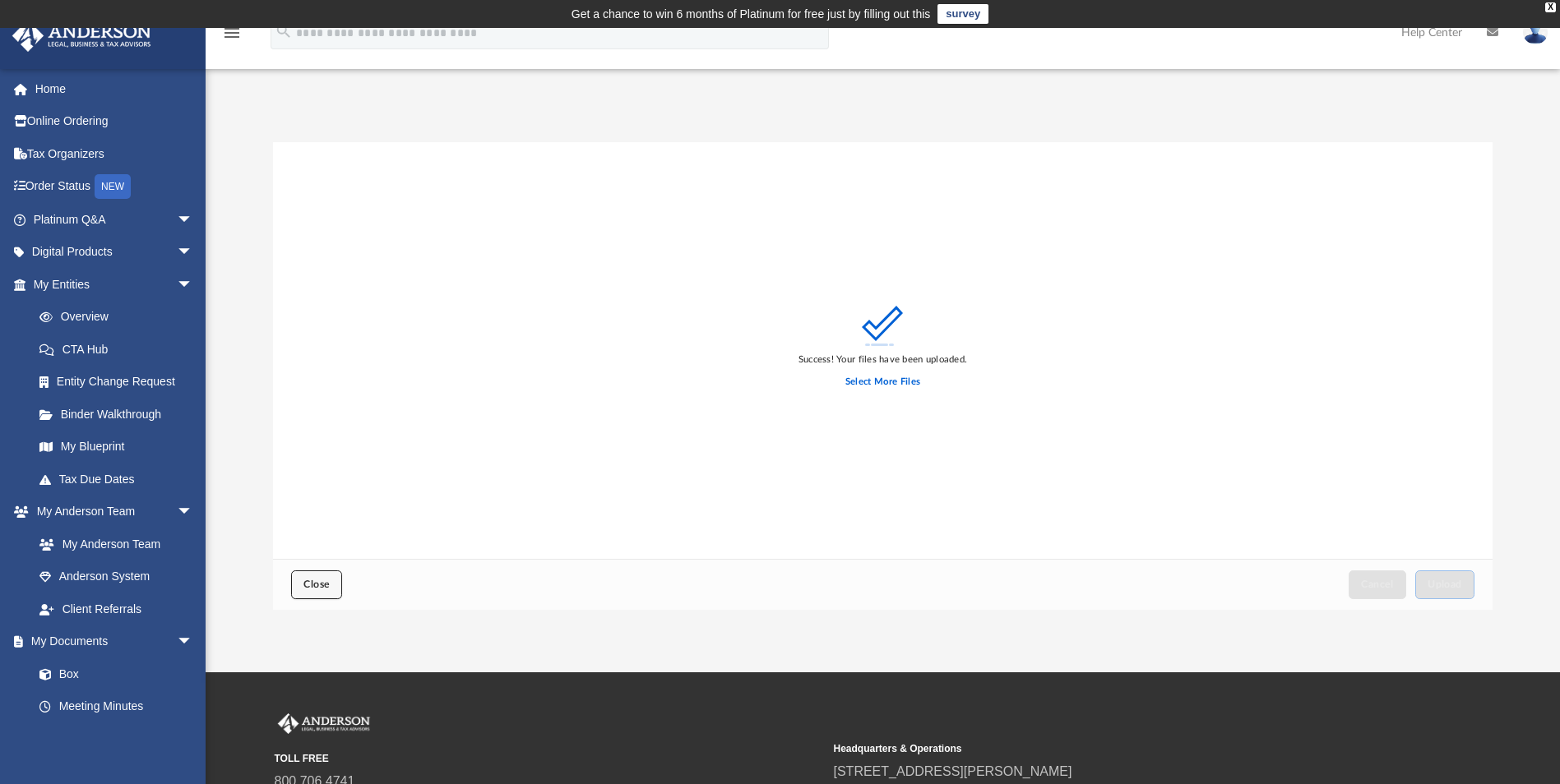
click at [326, 580] on span "Close" at bounding box center [316, 584] width 26 height 10
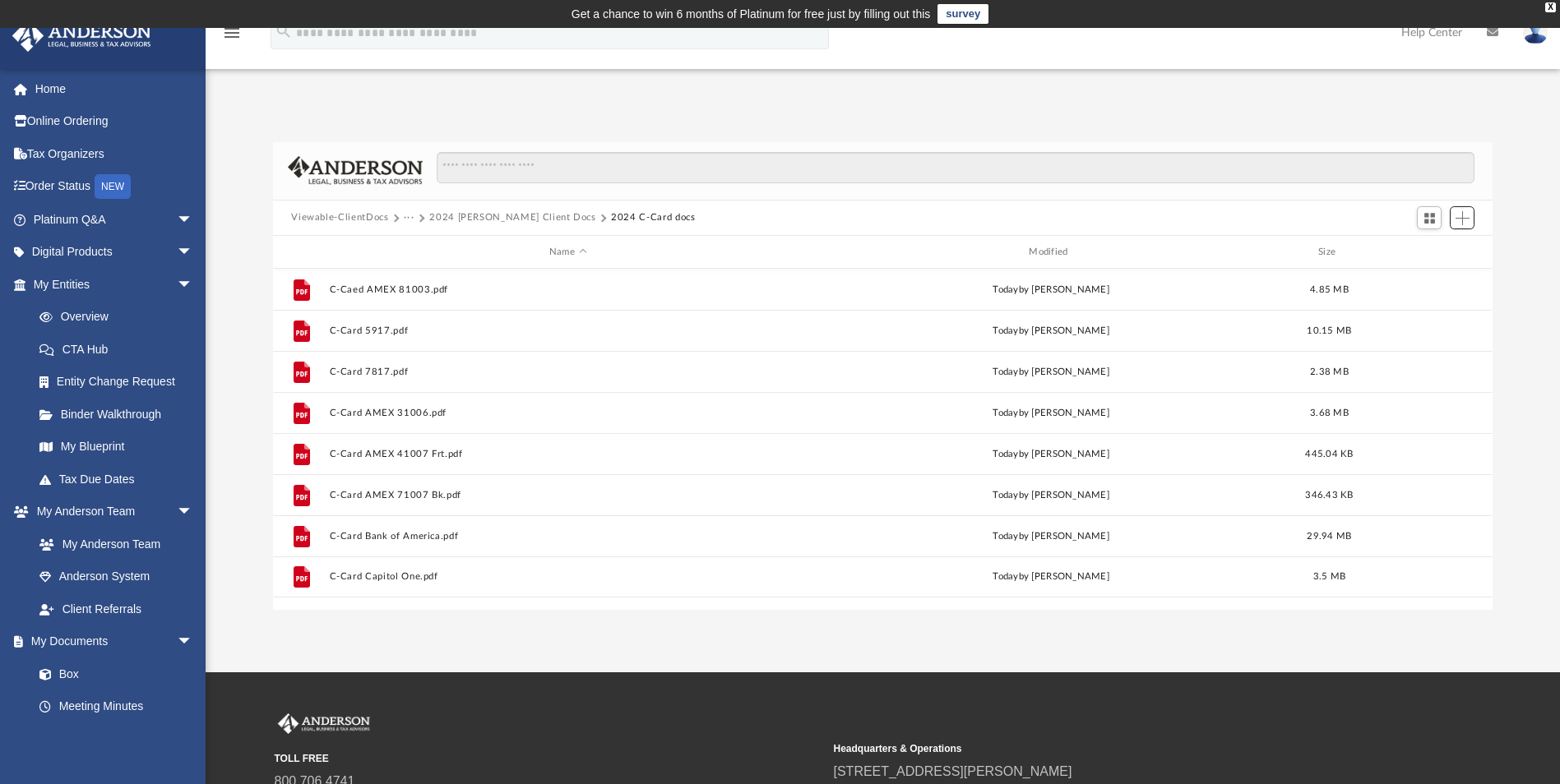
scroll to position [361, 1207]
click at [502, 220] on button "2024 [PERSON_NAME] Client Docs" at bounding box center [513, 217] width 167 height 15
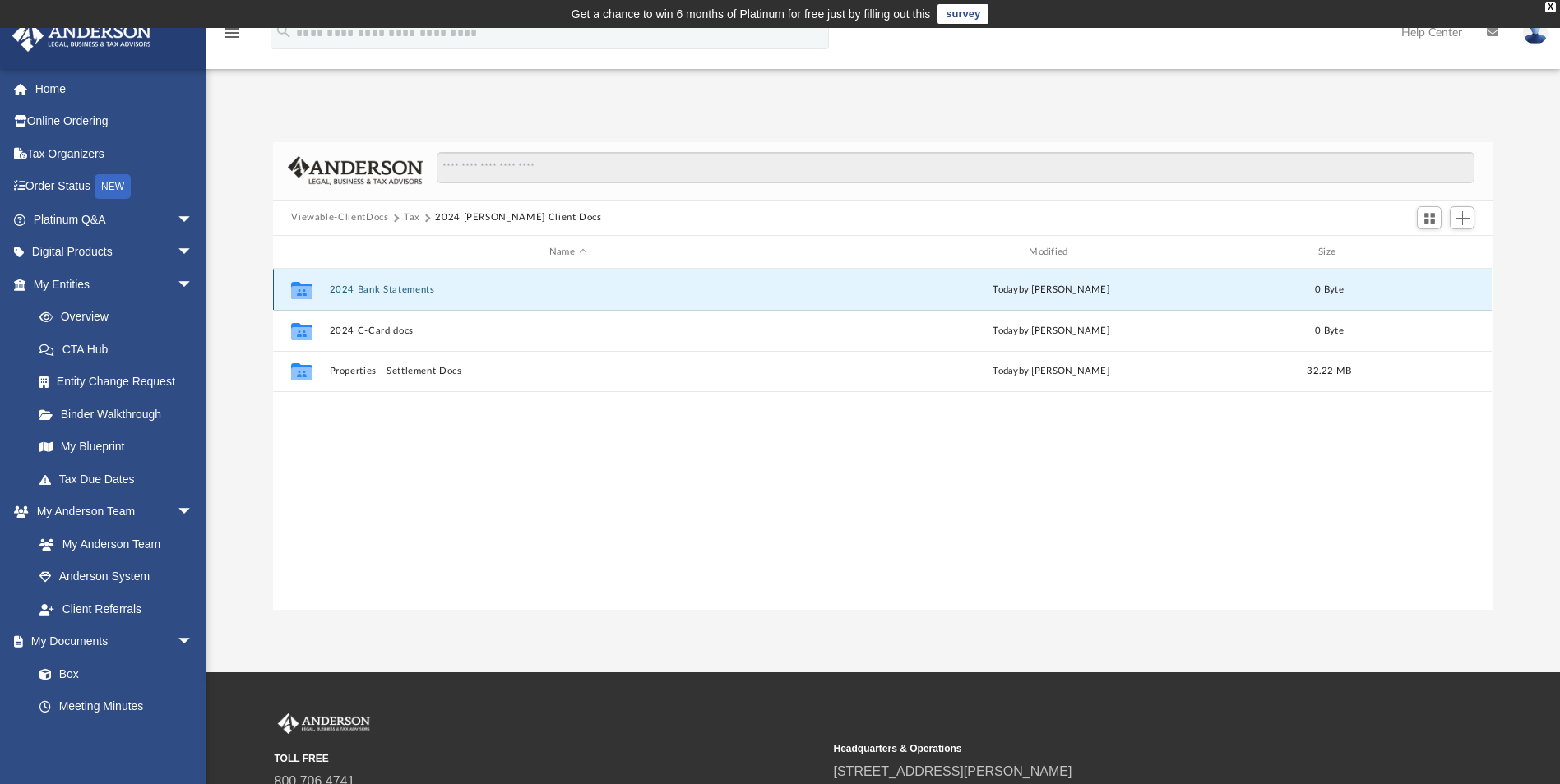
click at [388, 293] on button "2024 Bank Statements" at bounding box center [567, 290] width 476 height 11
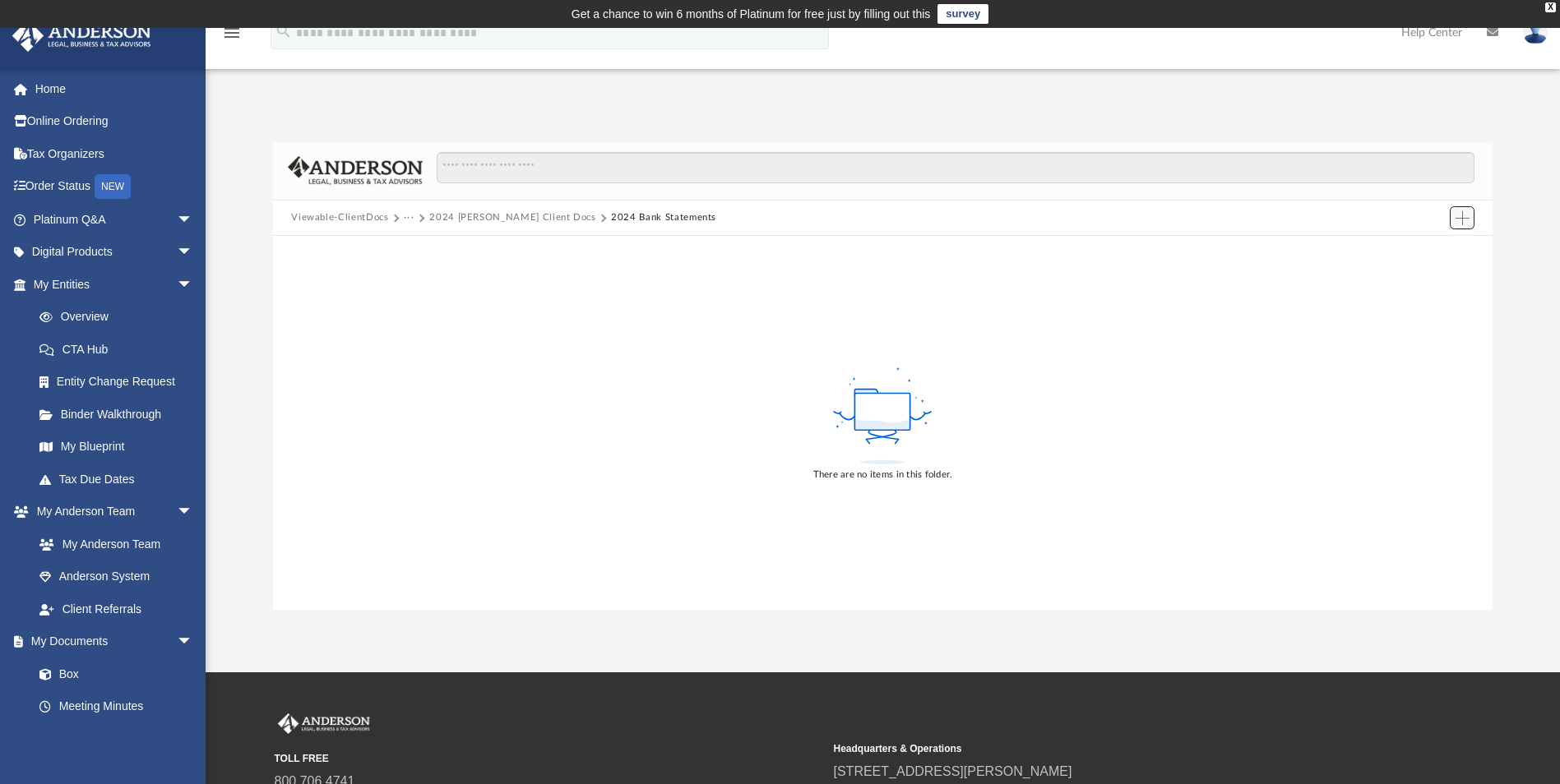
click at [1460, 212] on span "Add" at bounding box center [1463, 218] width 14 height 14
click at [1430, 252] on li "Upload" at bounding box center [1440, 251] width 52 height 17
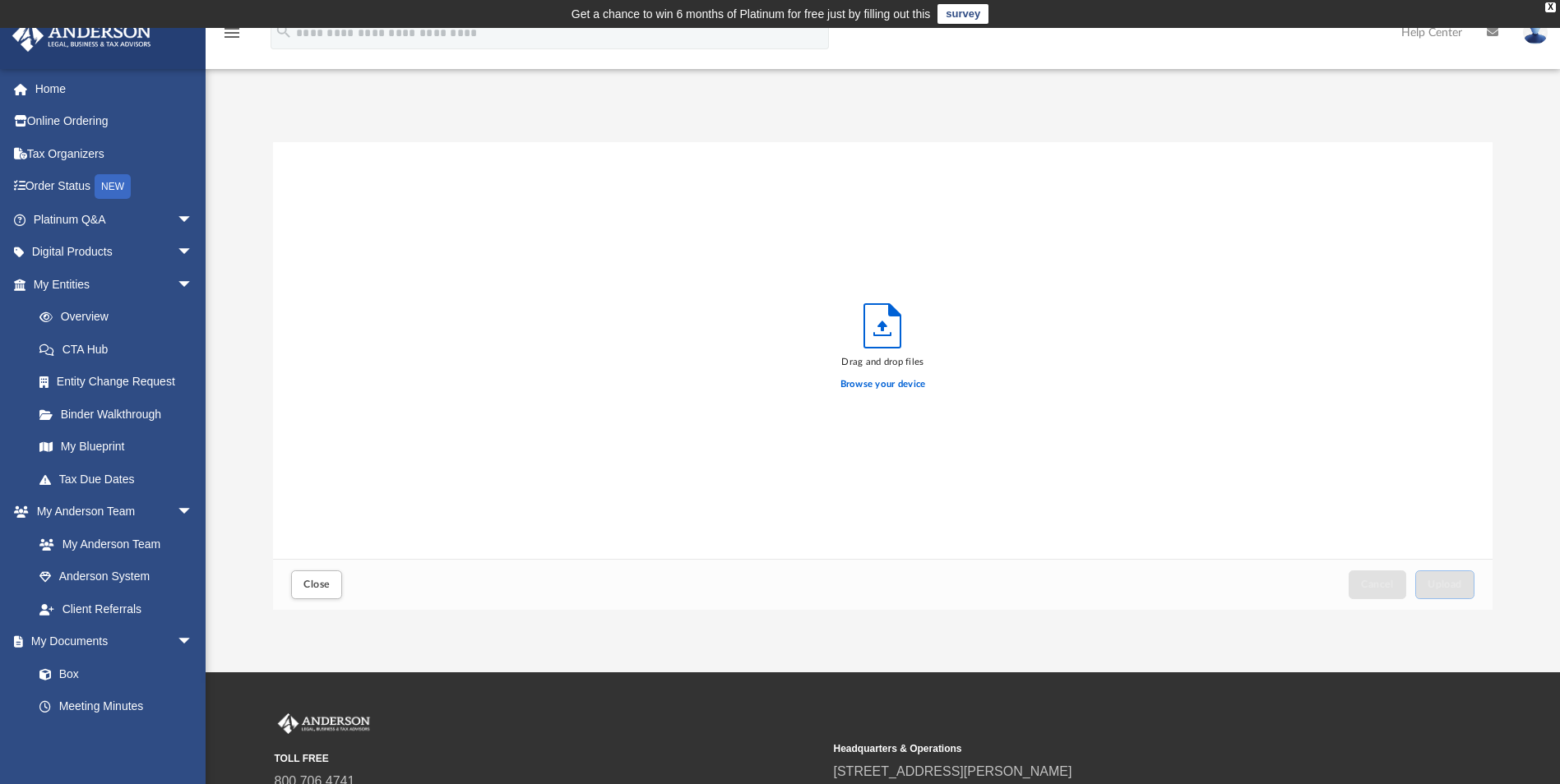
scroll to position [404, 1207]
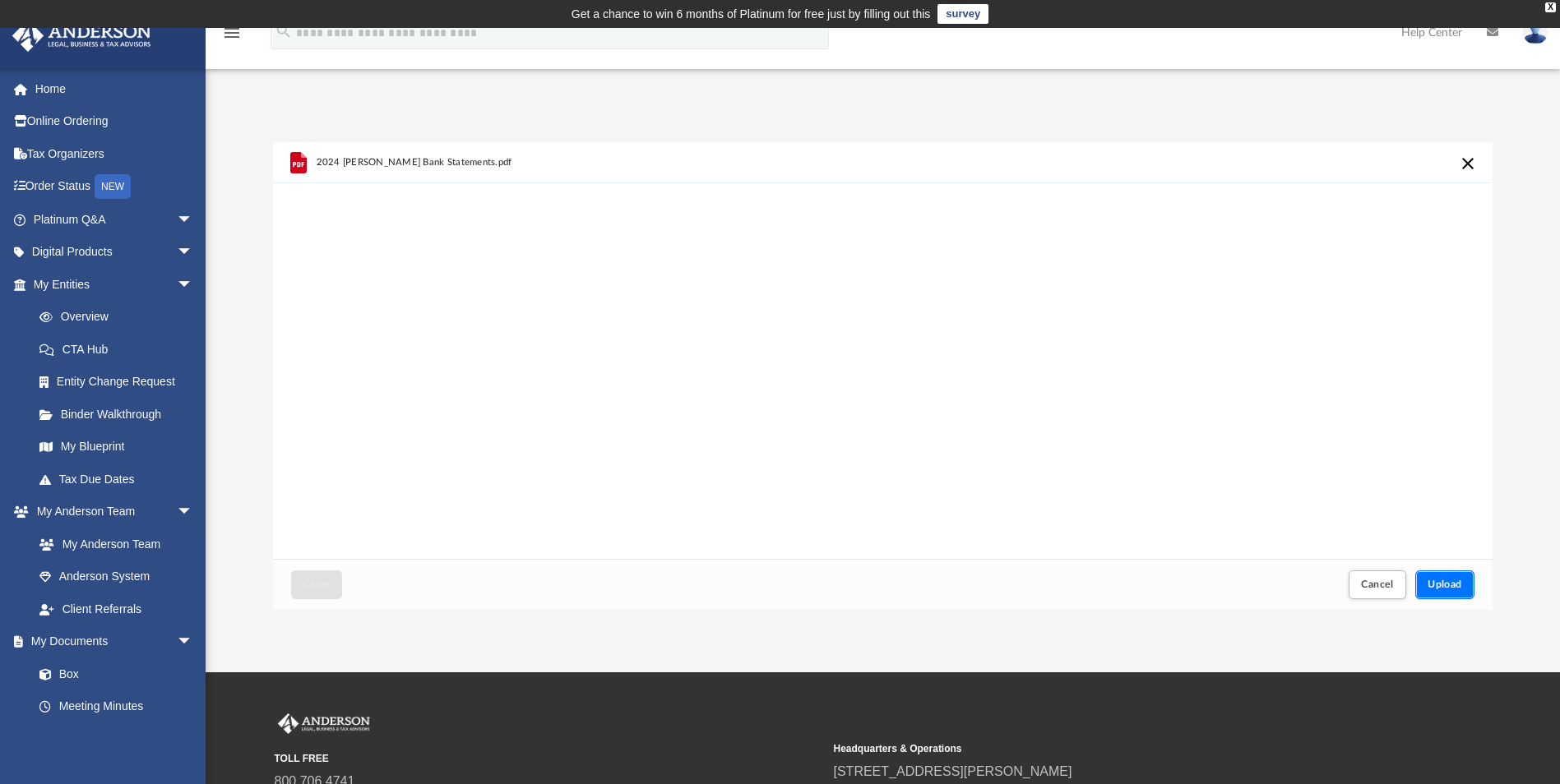
click at [1449, 580] on span "Upload" at bounding box center [1446, 584] width 35 height 10
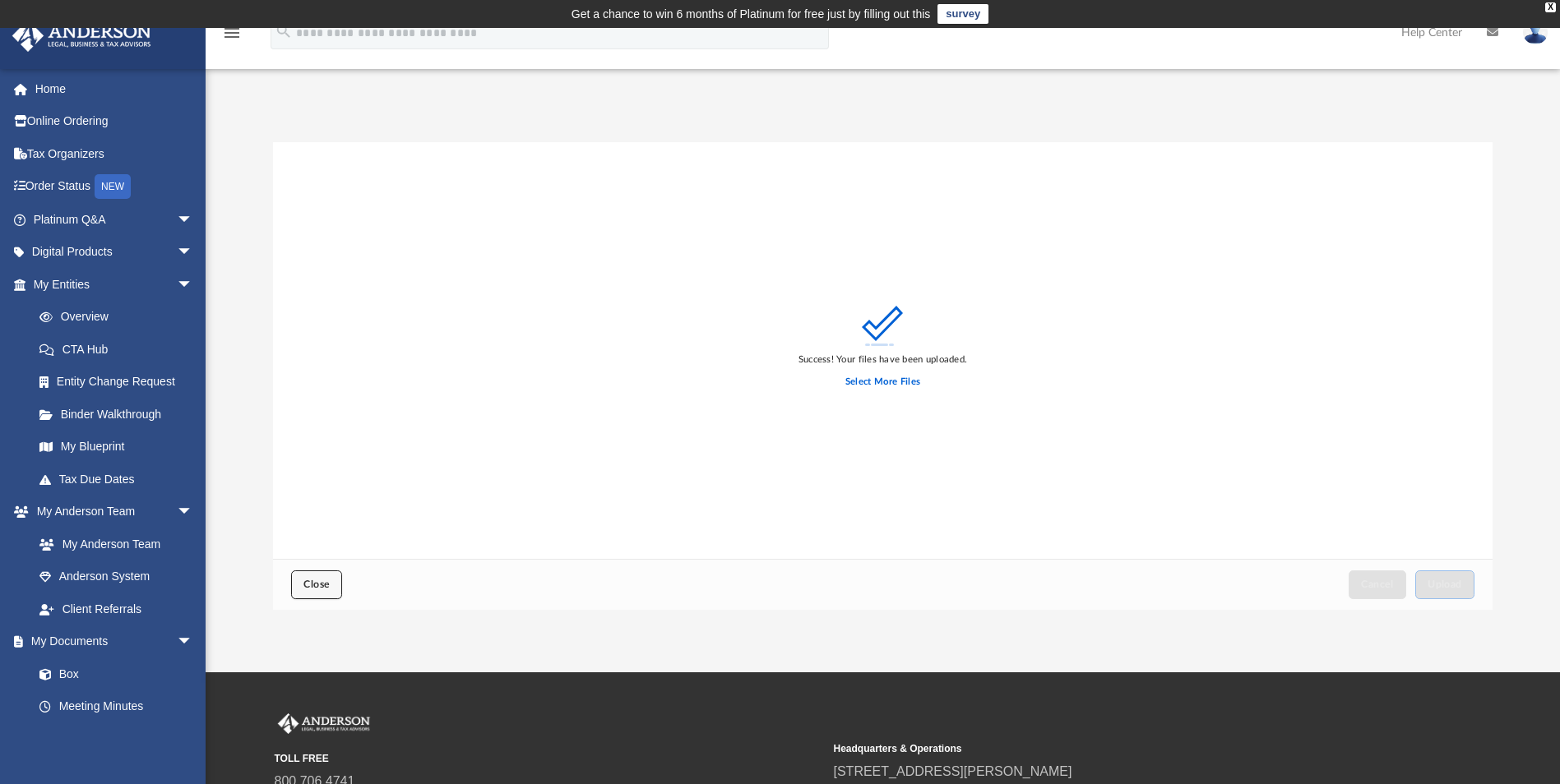
click at [317, 583] on span "Close" at bounding box center [316, 584] width 26 height 10
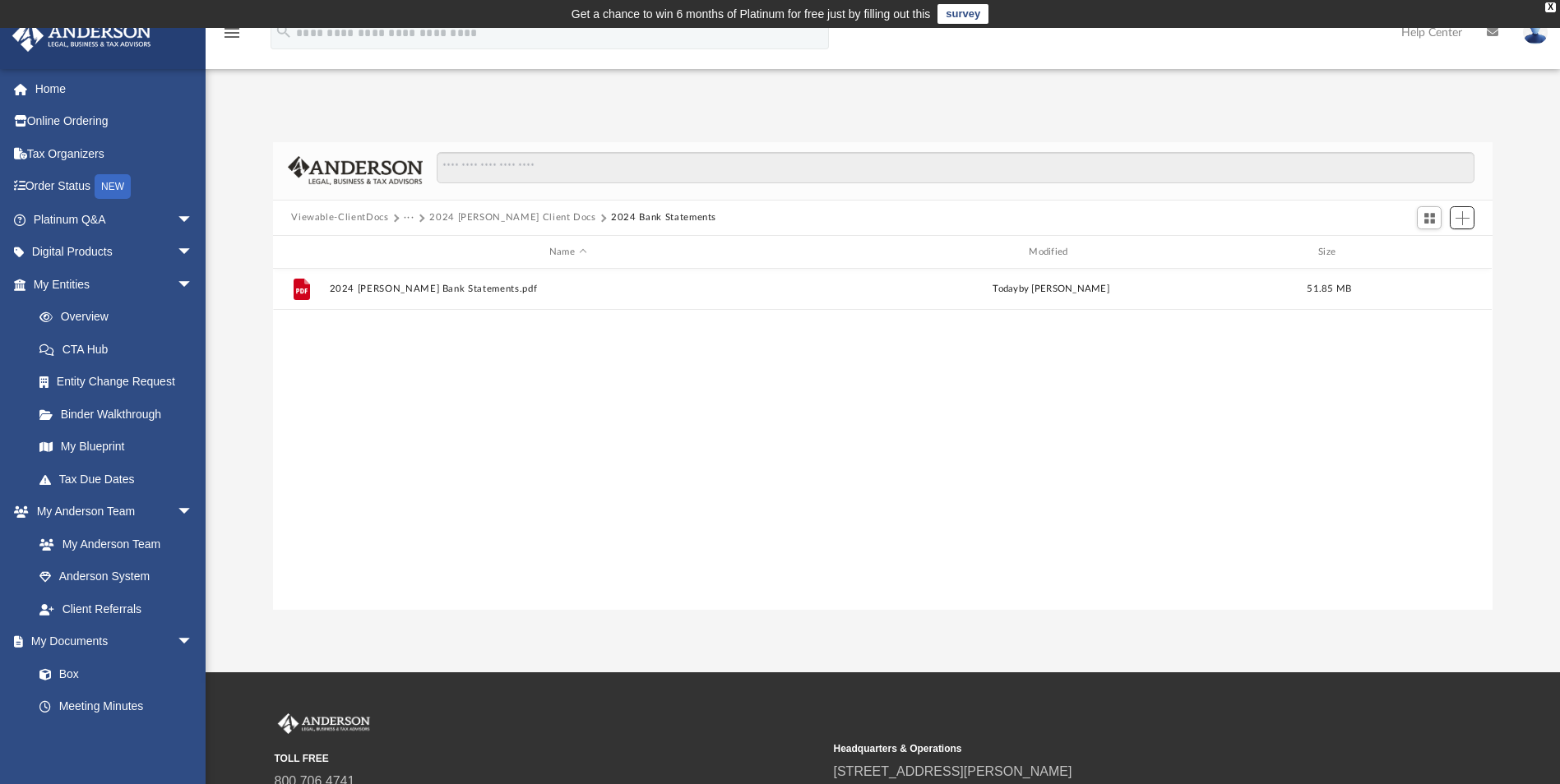
scroll to position [361, 1207]
click at [491, 216] on button "2024 [PERSON_NAME] Client Docs" at bounding box center [513, 217] width 167 height 15
click at [1464, 216] on span "Add" at bounding box center [1463, 218] width 14 height 14
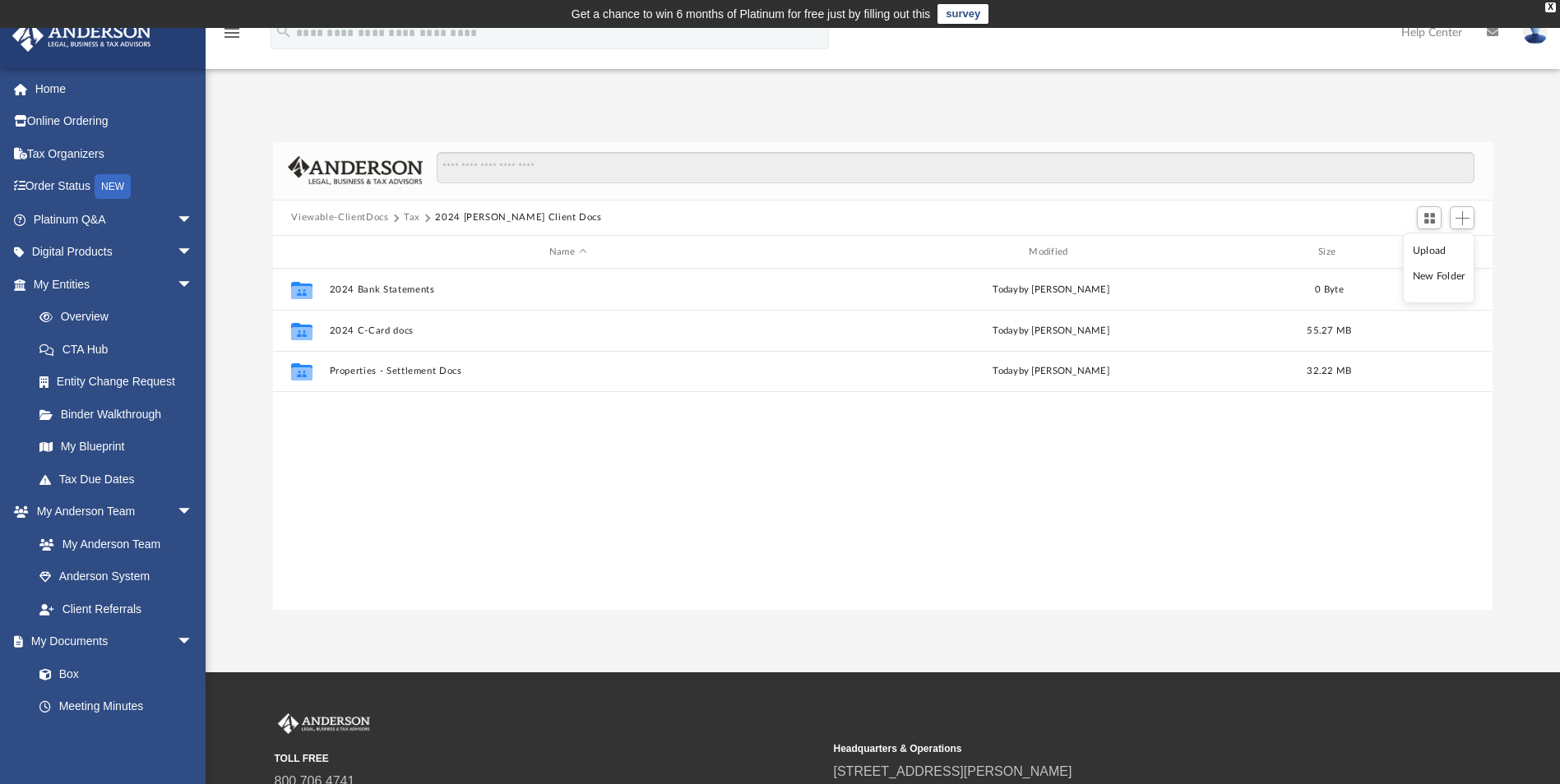
click at [1426, 252] on li "Upload" at bounding box center [1440, 251] width 52 height 17
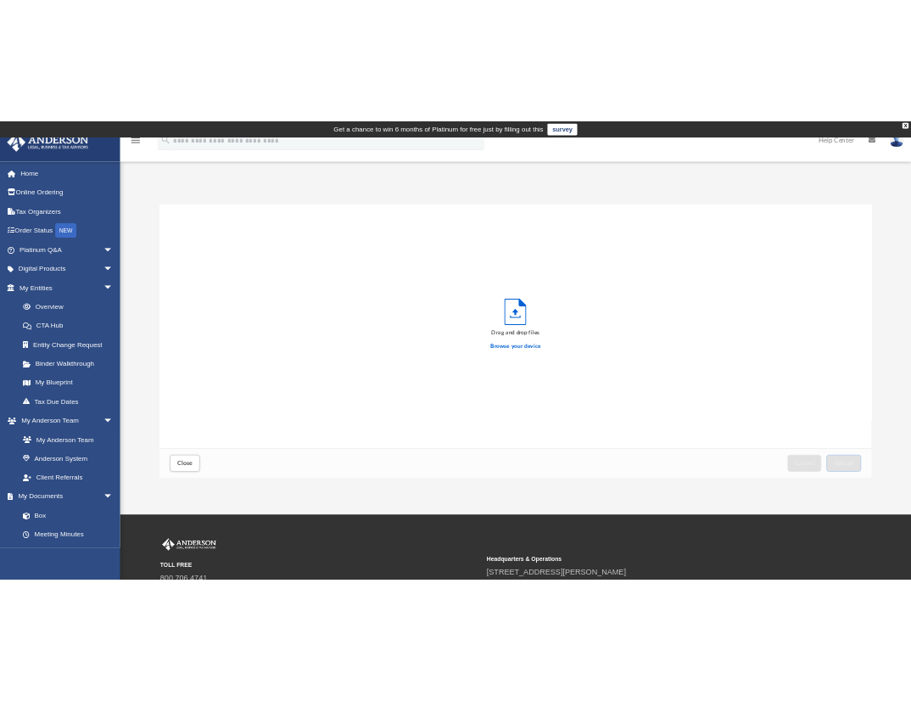
scroll to position [417, 1245]
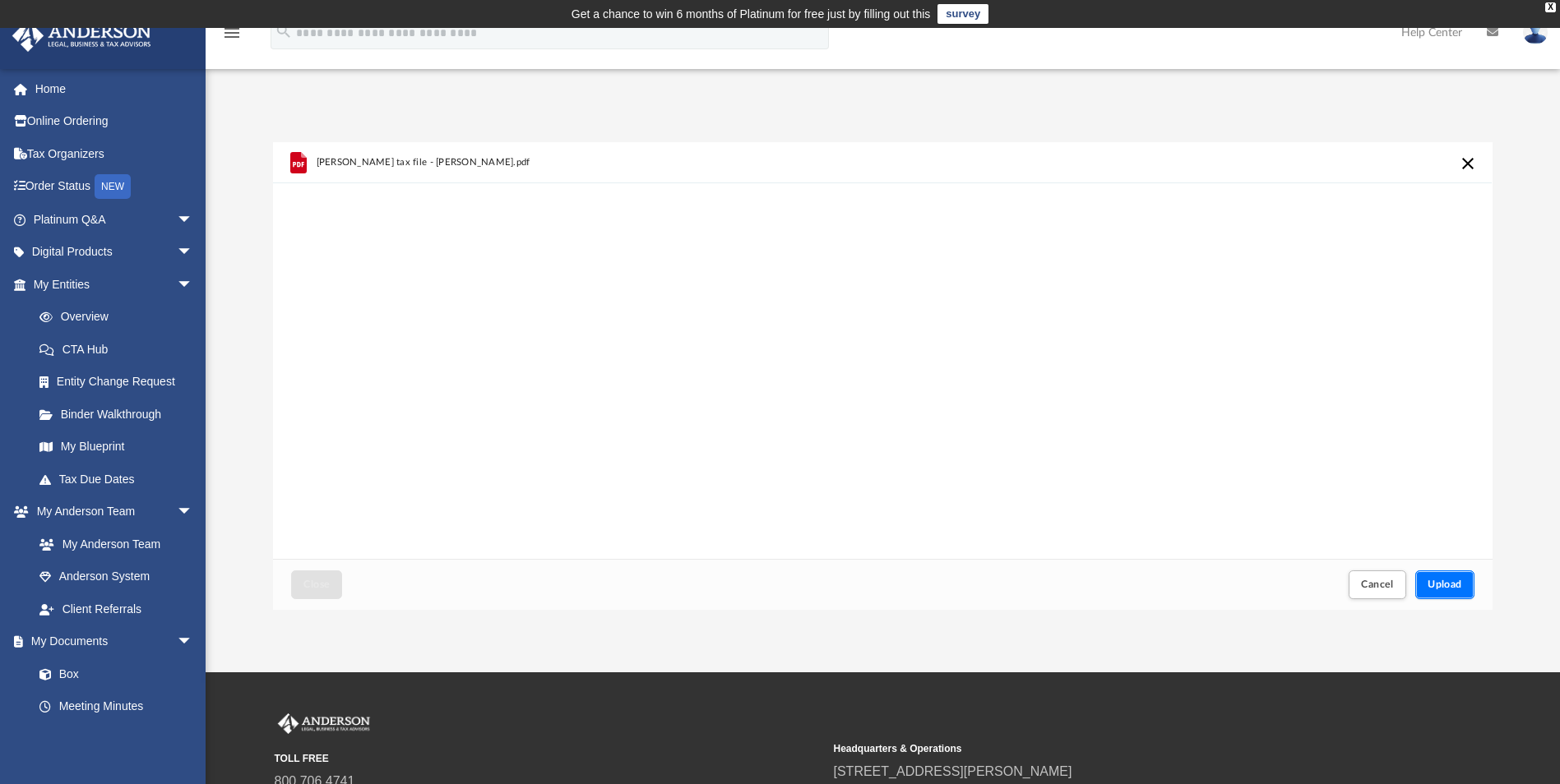
click at [1440, 582] on span "Upload" at bounding box center [1446, 584] width 35 height 10
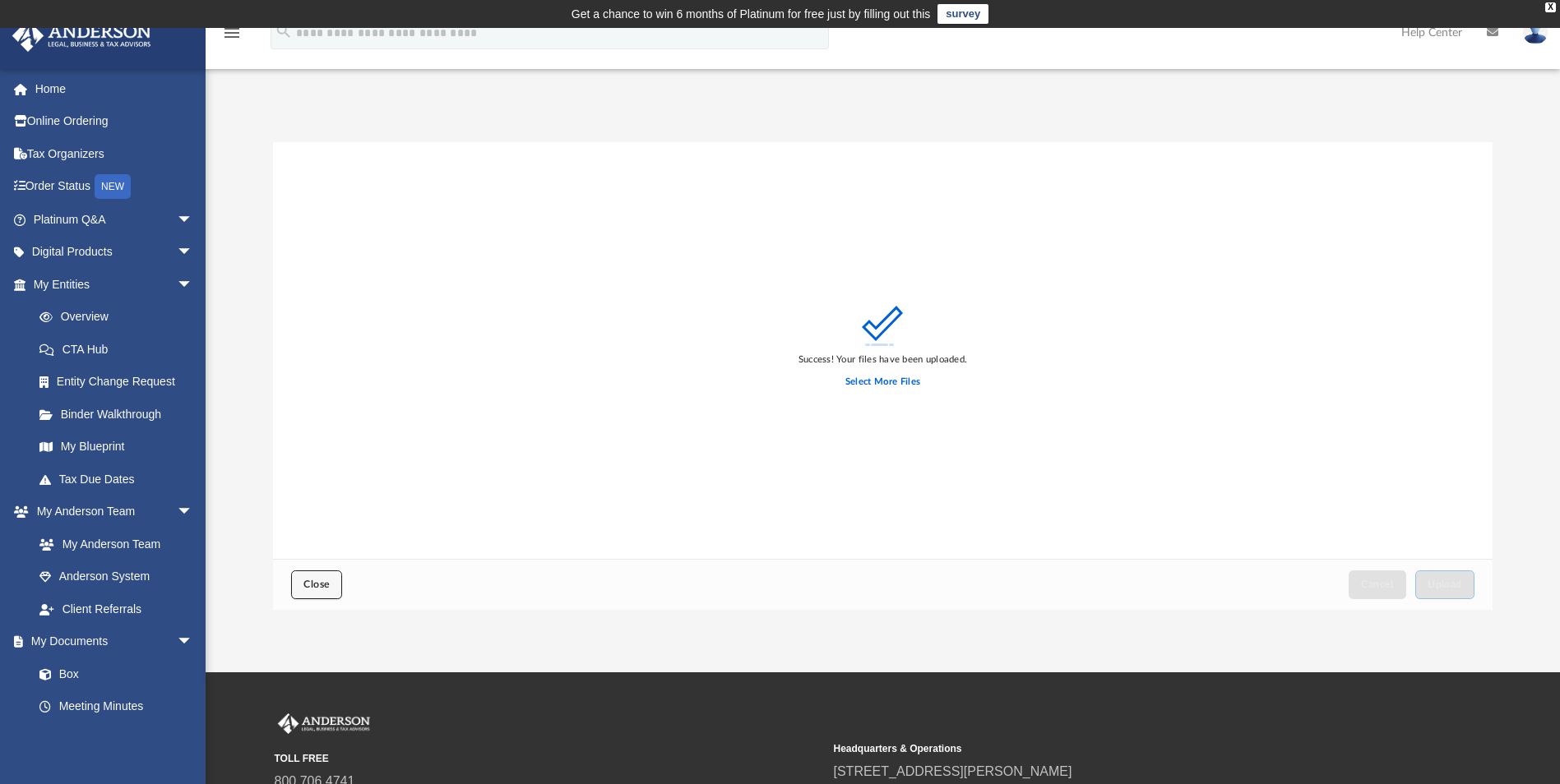
click at [312, 583] on span "Close" at bounding box center [316, 584] width 26 height 10
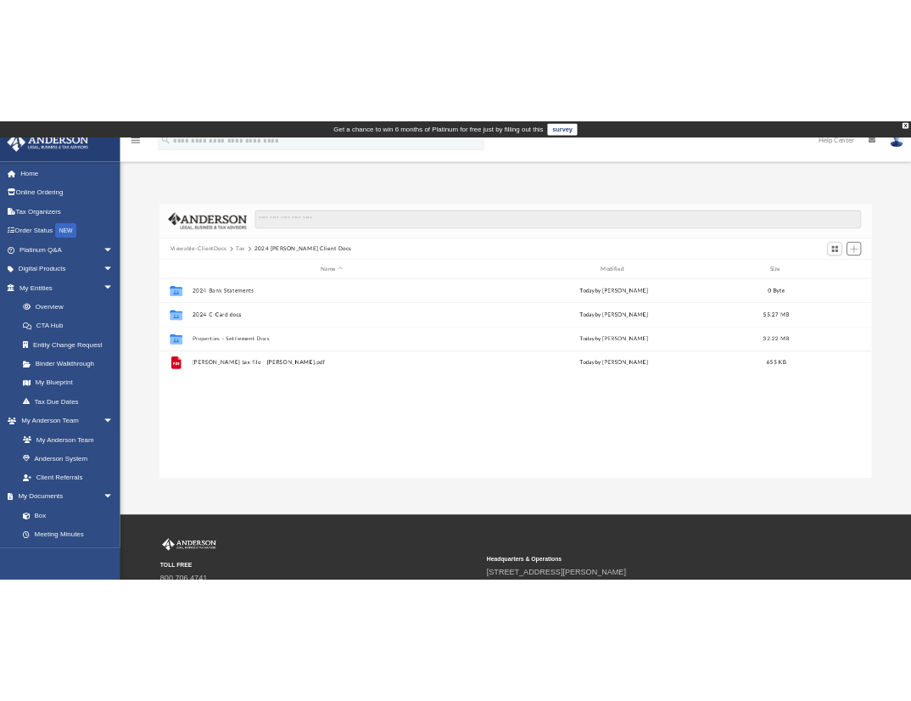
scroll to position [373, 616]
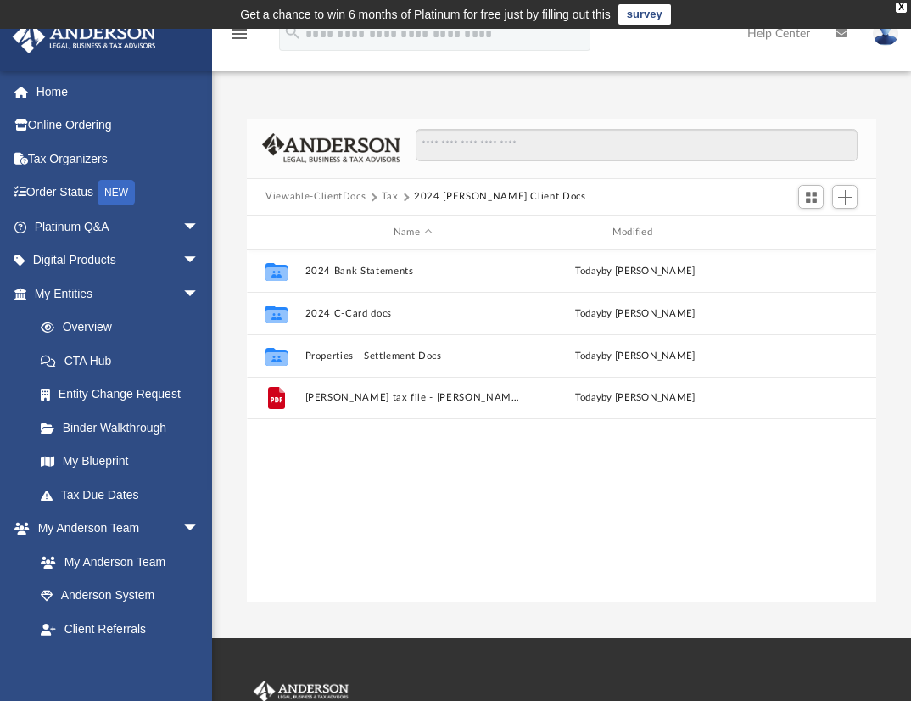
click at [383, 193] on button "Tax" at bounding box center [390, 196] width 17 height 15
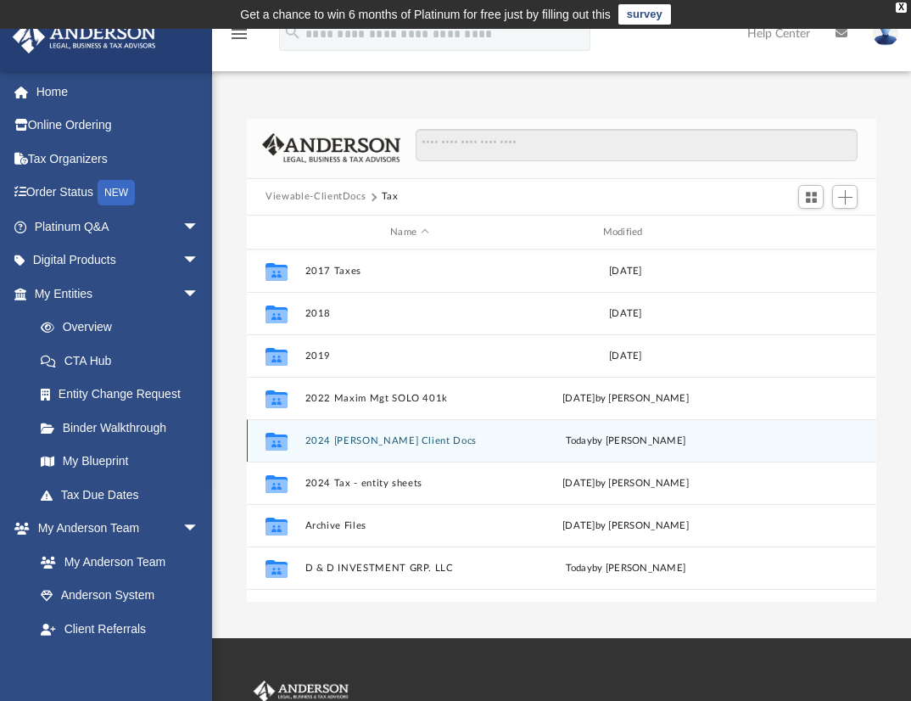
click at [355, 442] on button "2024 [PERSON_NAME] Client Docs" at bounding box center [409, 440] width 209 height 11
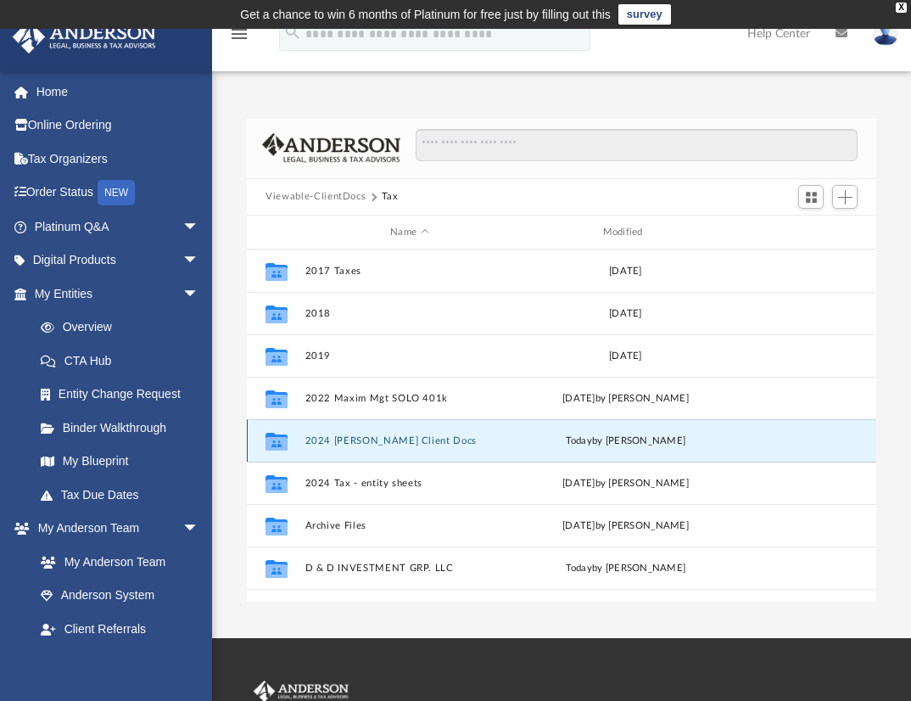
click at [355, 442] on button "2024 [PERSON_NAME] Client Docs" at bounding box center [409, 440] width 209 height 11
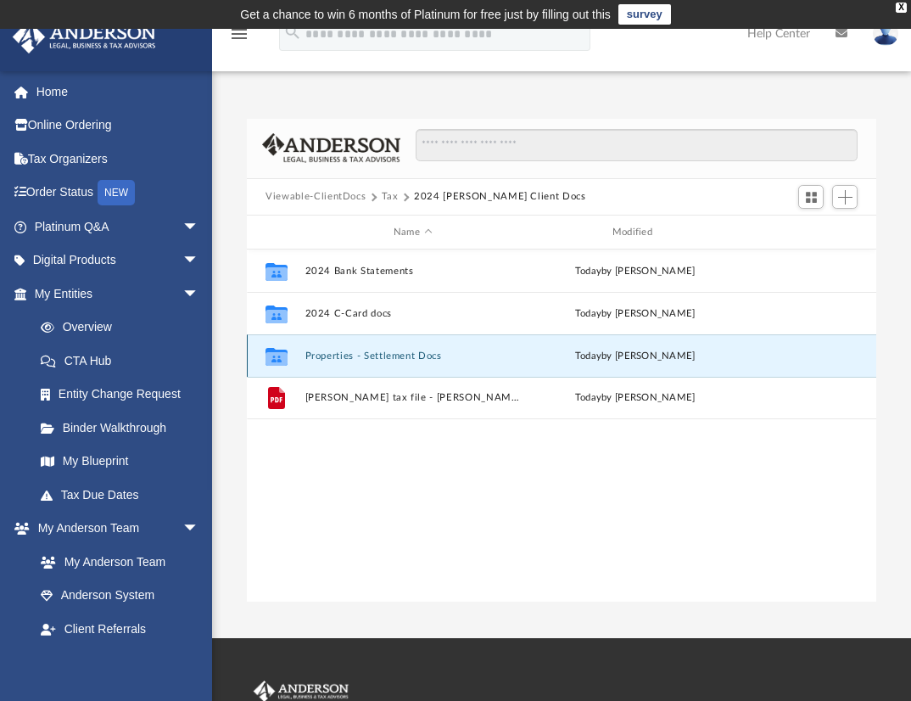
click at [372, 353] on button "Properties - Settlement Docs" at bounding box center [412, 355] width 215 height 11
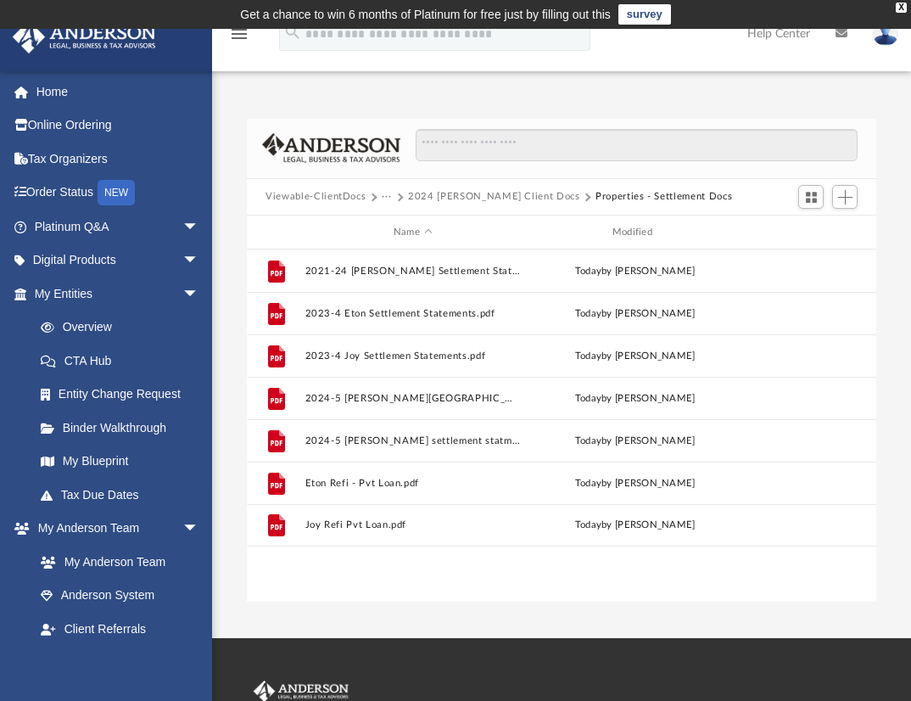
click at [435, 197] on button "2024 [PERSON_NAME] Client Docs" at bounding box center [494, 196] width 172 height 15
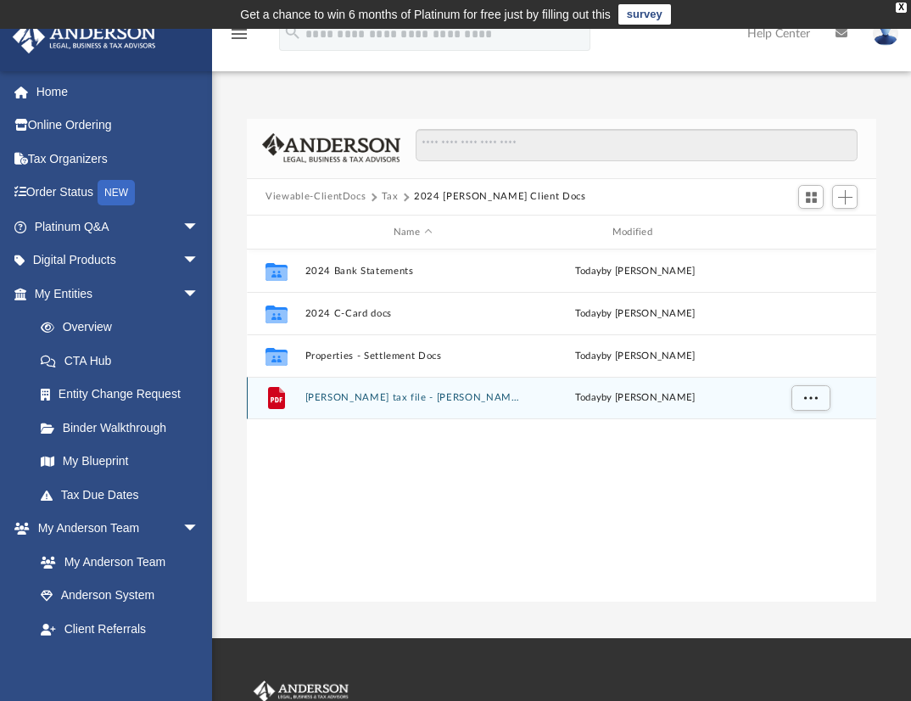
click at [345, 398] on button "[PERSON_NAME] tax file - [PERSON_NAME].pdf" at bounding box center [412, 398] width 215 height 11
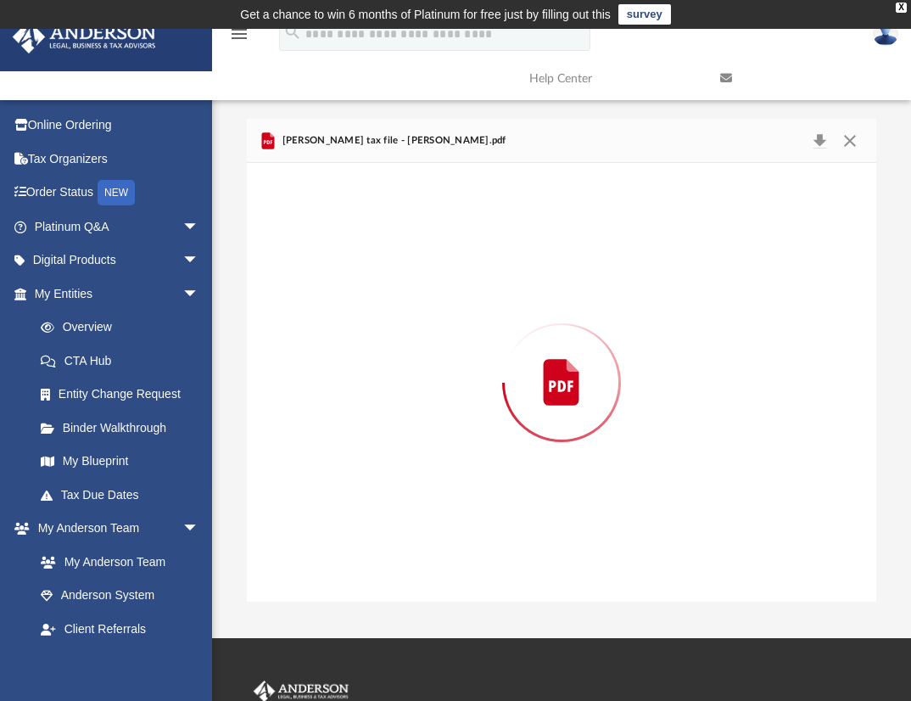
click at [345, 398] on div "Preview" at bounding box center [561, 382] width 629 height 438
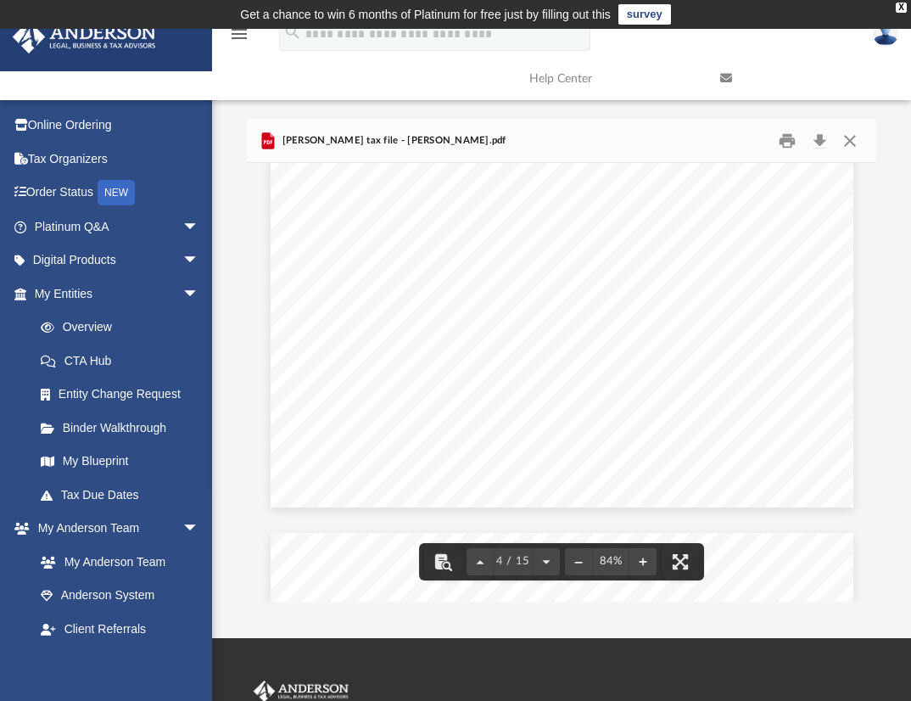
scroll to position [2884, 0]
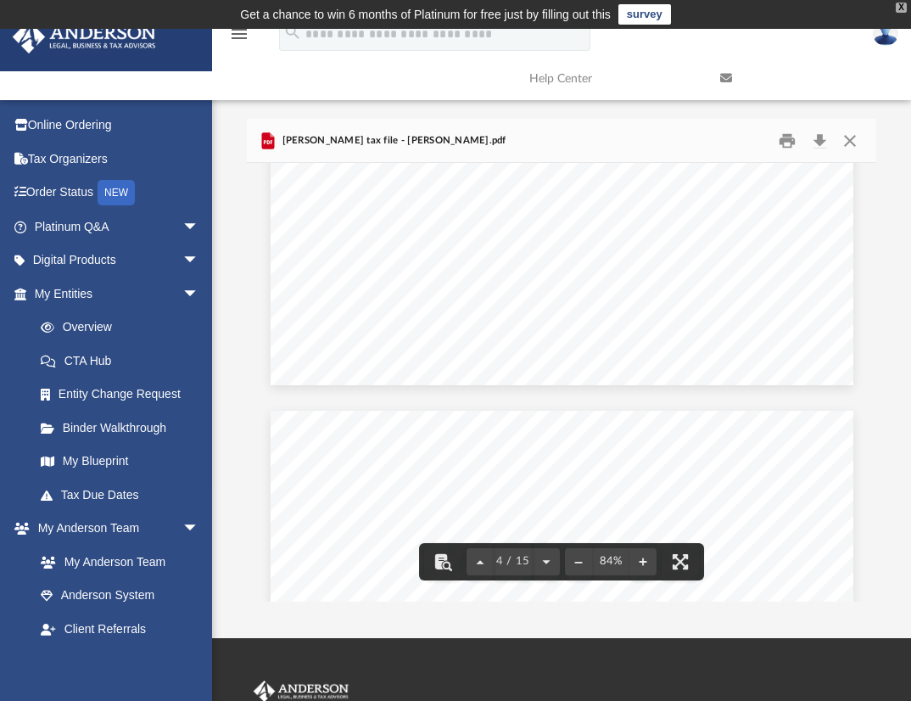
click at [900, 5] on div "X" at bounding box center [901, 8] width 11 height 10
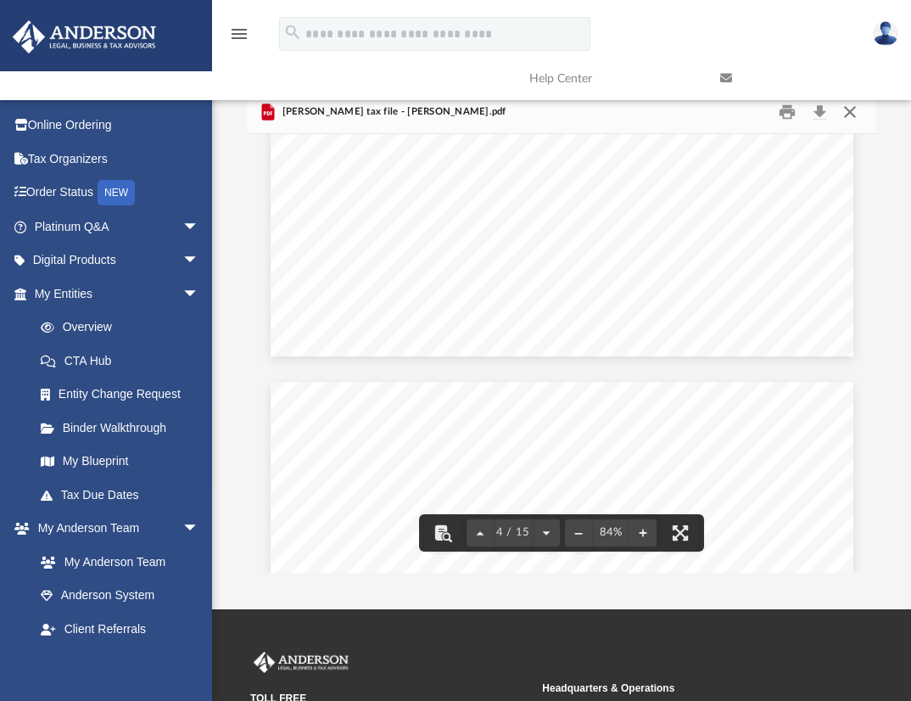
click at [851, 113] on button "Close" at bounding box center [849, 111] width 31 height 26
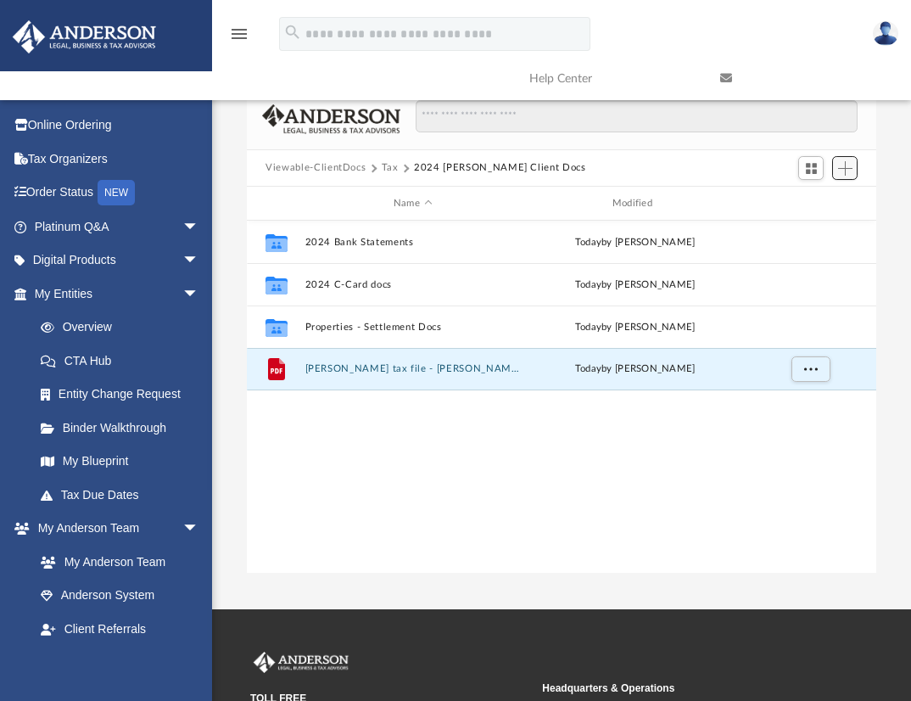
click at [845, 164] on span "Add" at bounding box center [845, 168] width 14 height 14
click at [811, 201] on li "Upload" at bounding box center [821, 202] width 54 height 18
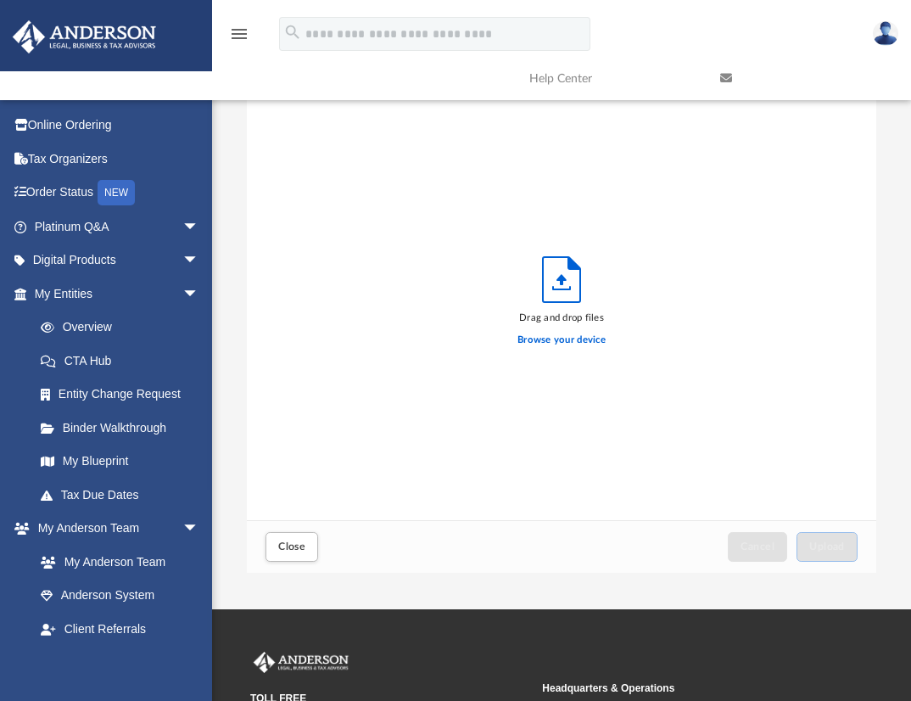
scroll to position [417, 616]
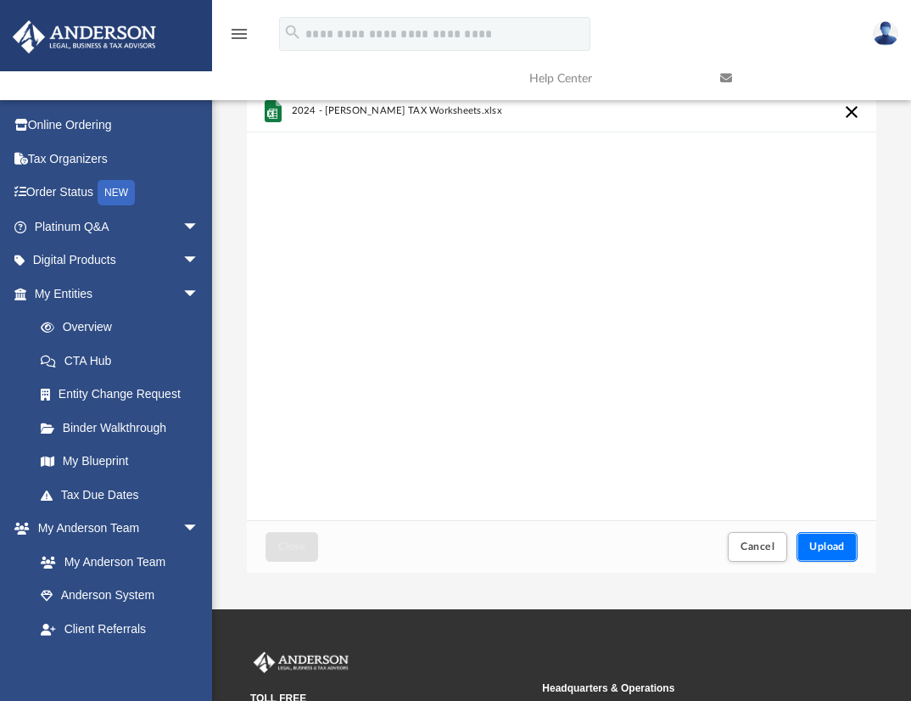
click at [842, 545] on span "Upload" at bounding box center [827, 546] width 36 height 10
click at [823, 542] on span "Upload" at bounding box center [827, 546] width 36 height 10
click at [855, 108] on link at bounding box center [803, 78] width 191 height 67
click at [838, 545] on span "Upload" at bounding box center [827, 546] width 36 height 10
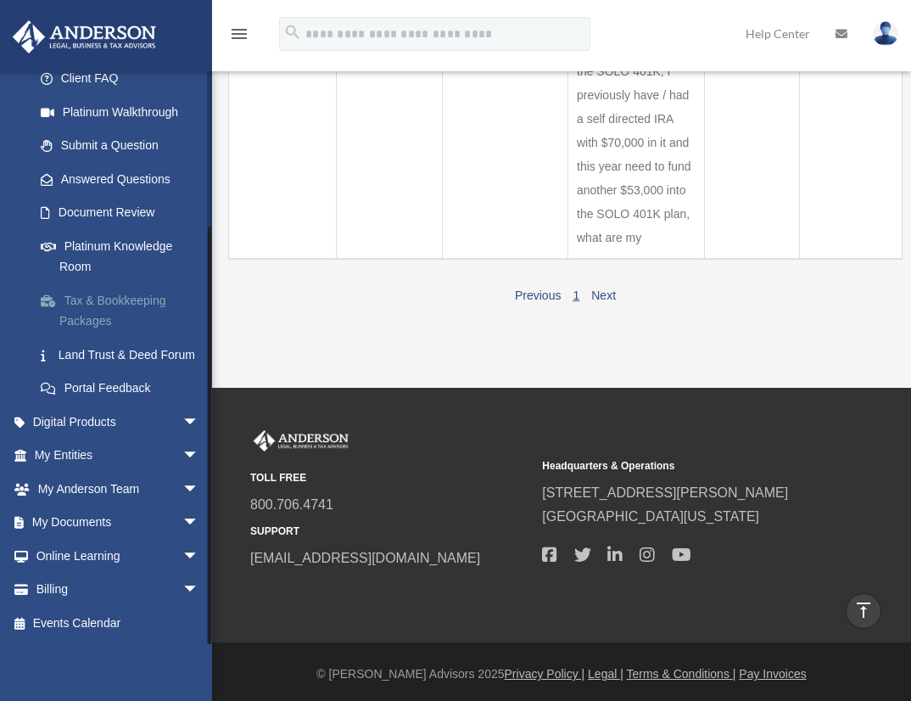
scroll to position [717, 0]
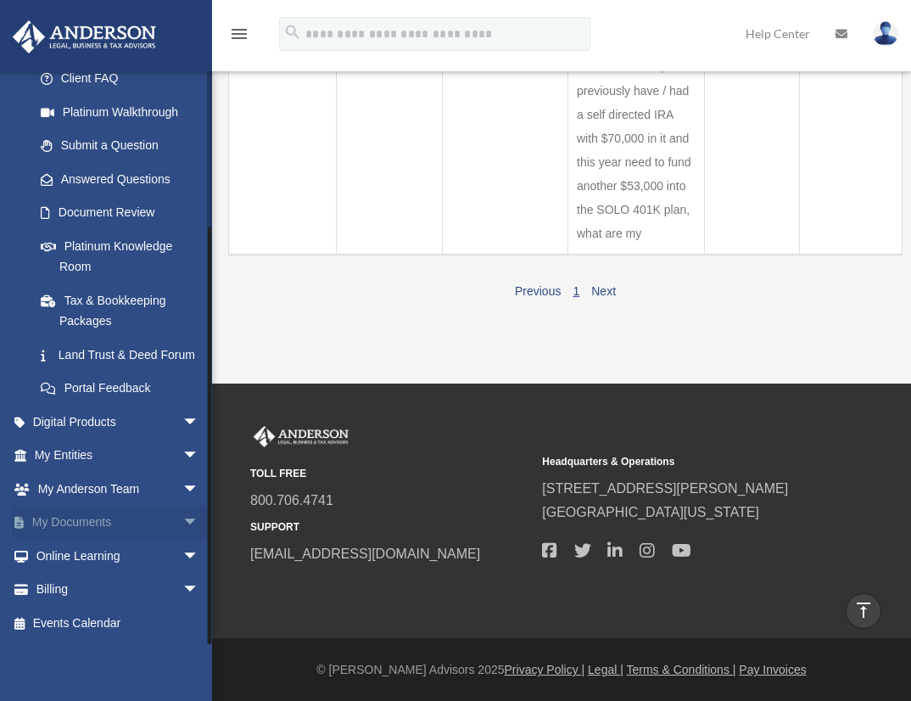
click at [182, 520] on span "arrow_drop_down" at bounding box center [199, 523] width 34 height 35
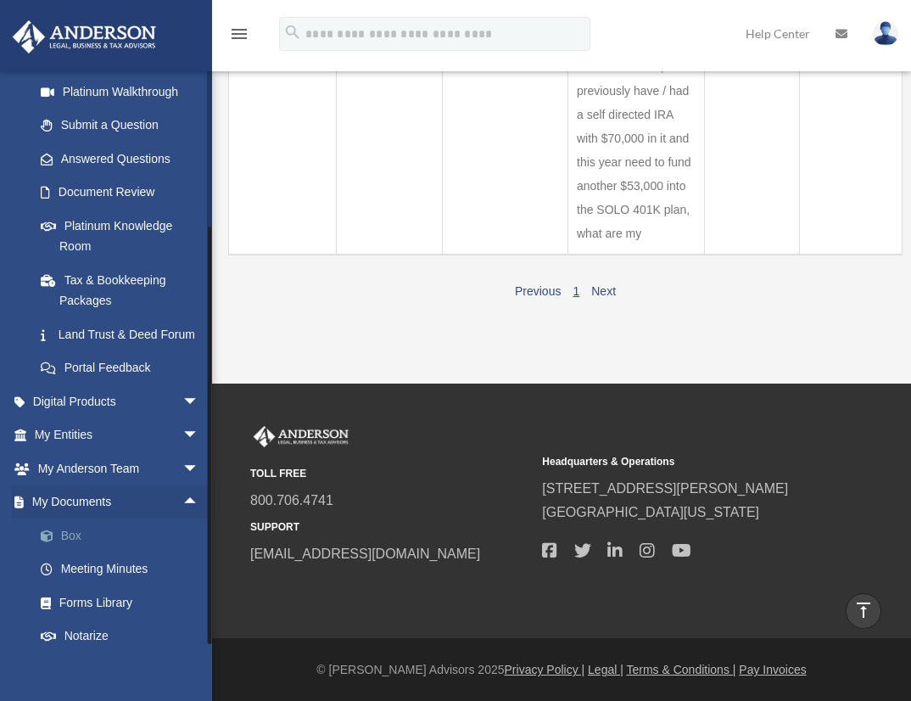
click at [71, 552] on link "Box" at bounding box center [124, 535] width 201 height 34
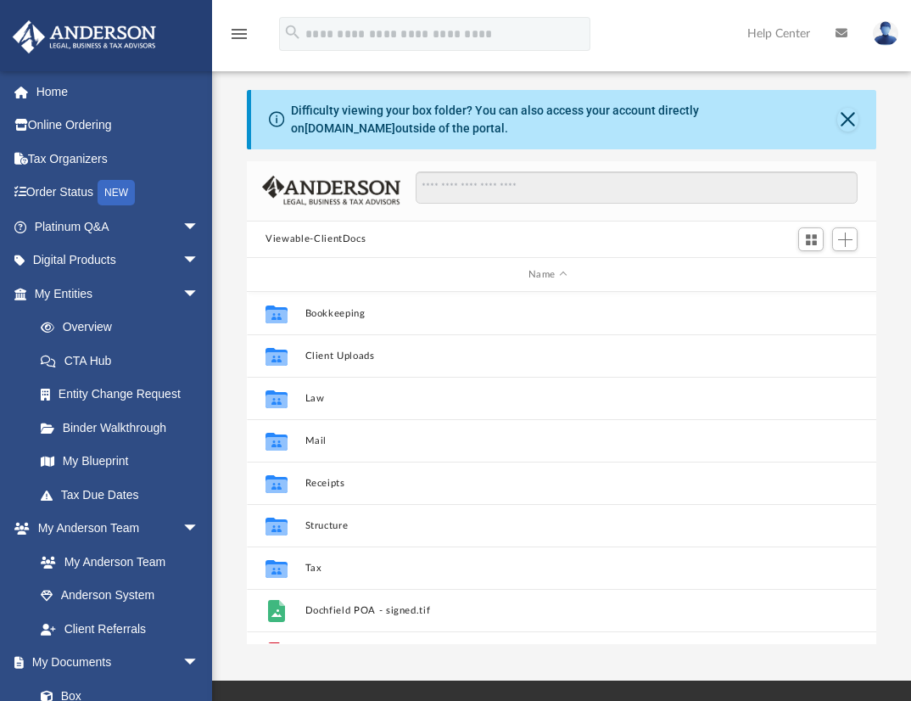
scroll to position [373, 616]
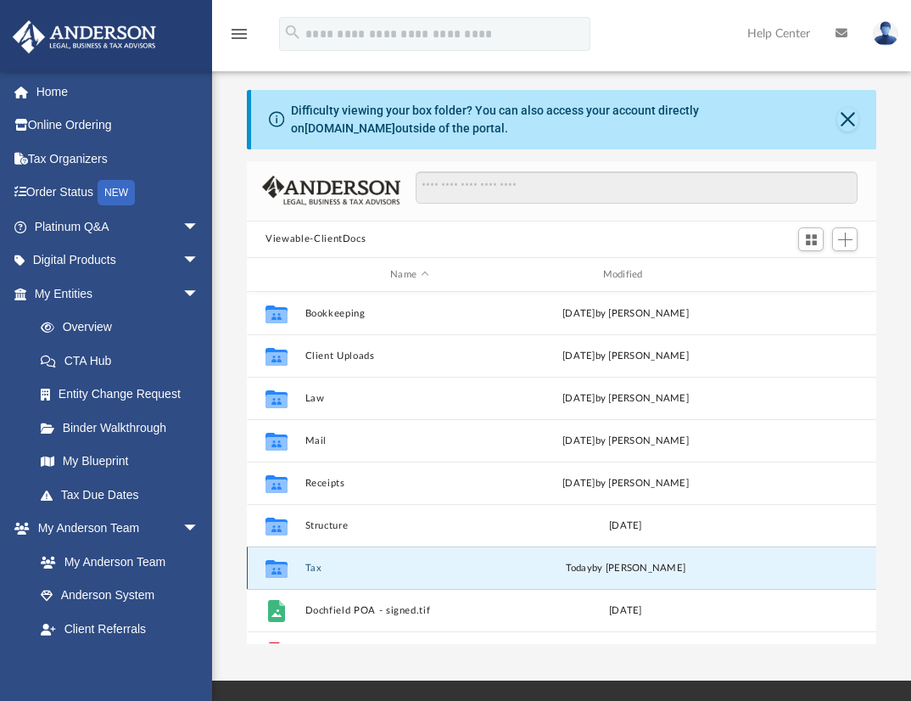
click at [310, 568] on button "Tax" at bounding box center [409, 567] width 209 height 11
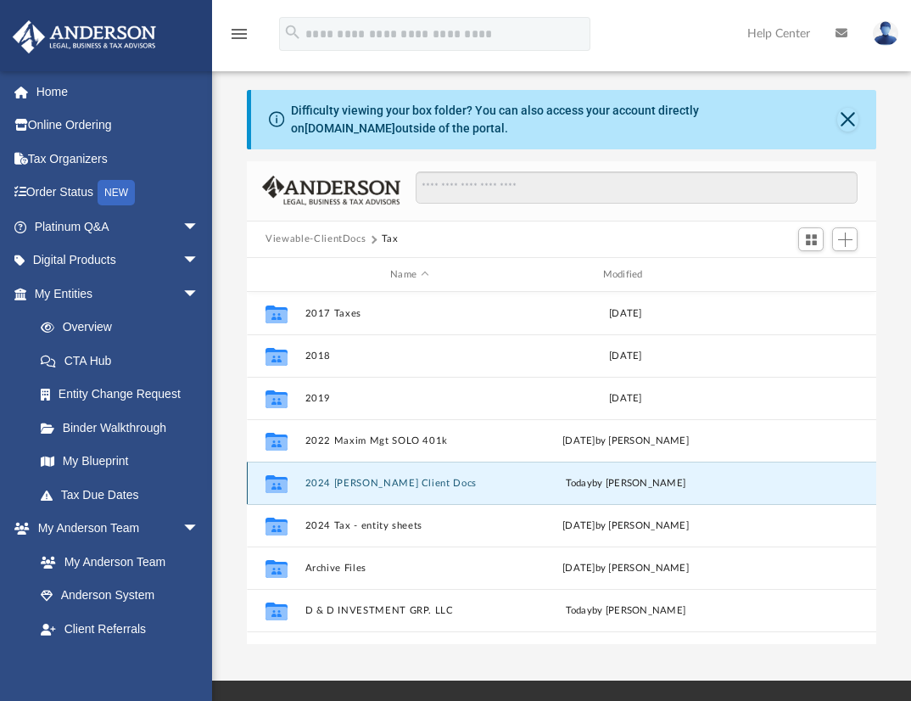
click at [367, 483] on button "2024 [PERSON_NAME] Client Docs" at bounding box center [409, 483] width 209 height 11
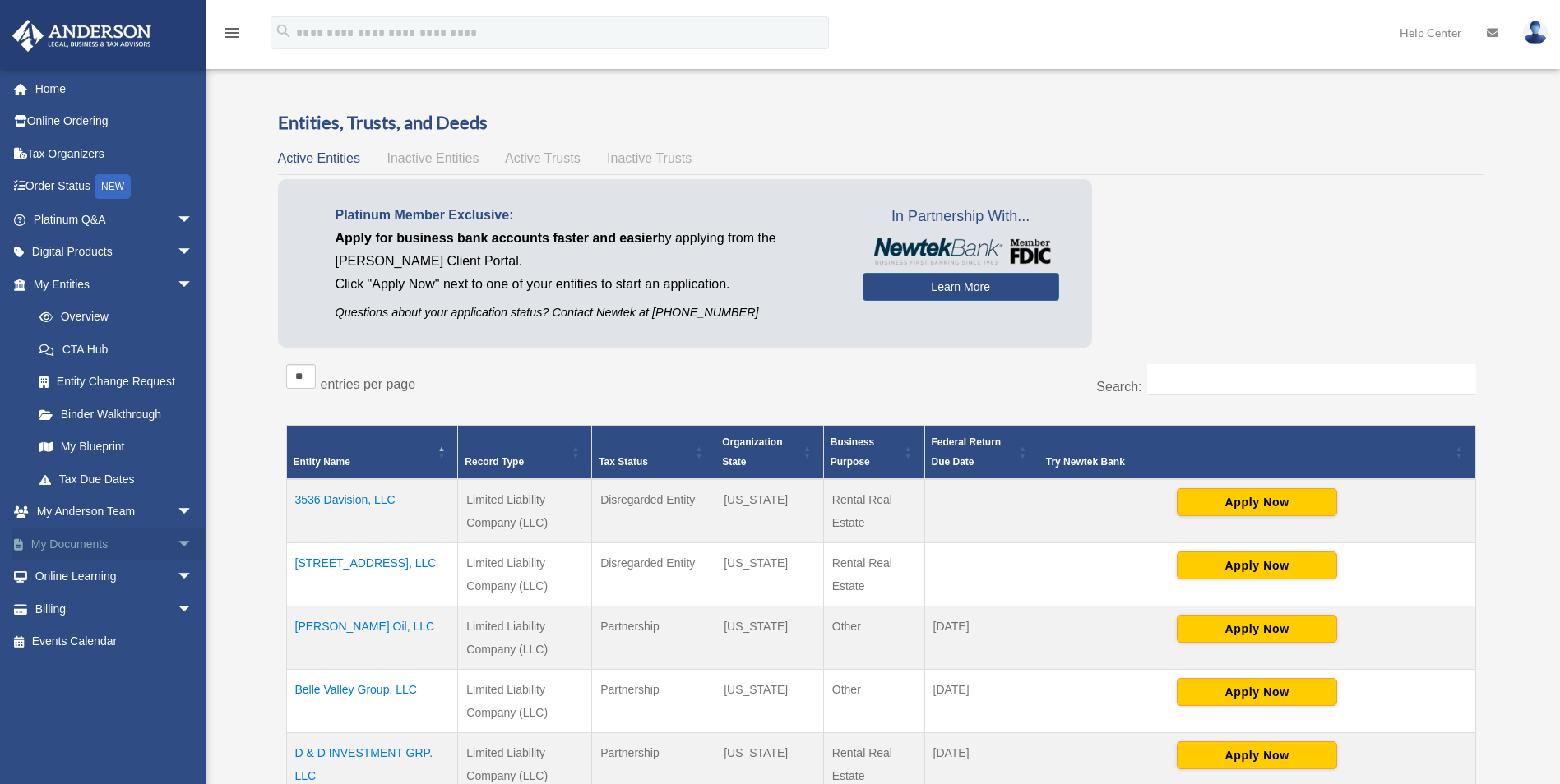
click at [176, 543] on span "arrow_drop_down" at bounding box center [193, 545] width 33 height 34
click at [65, 572] on link "Box" at bounding box center [120, 578] width 195 height 33
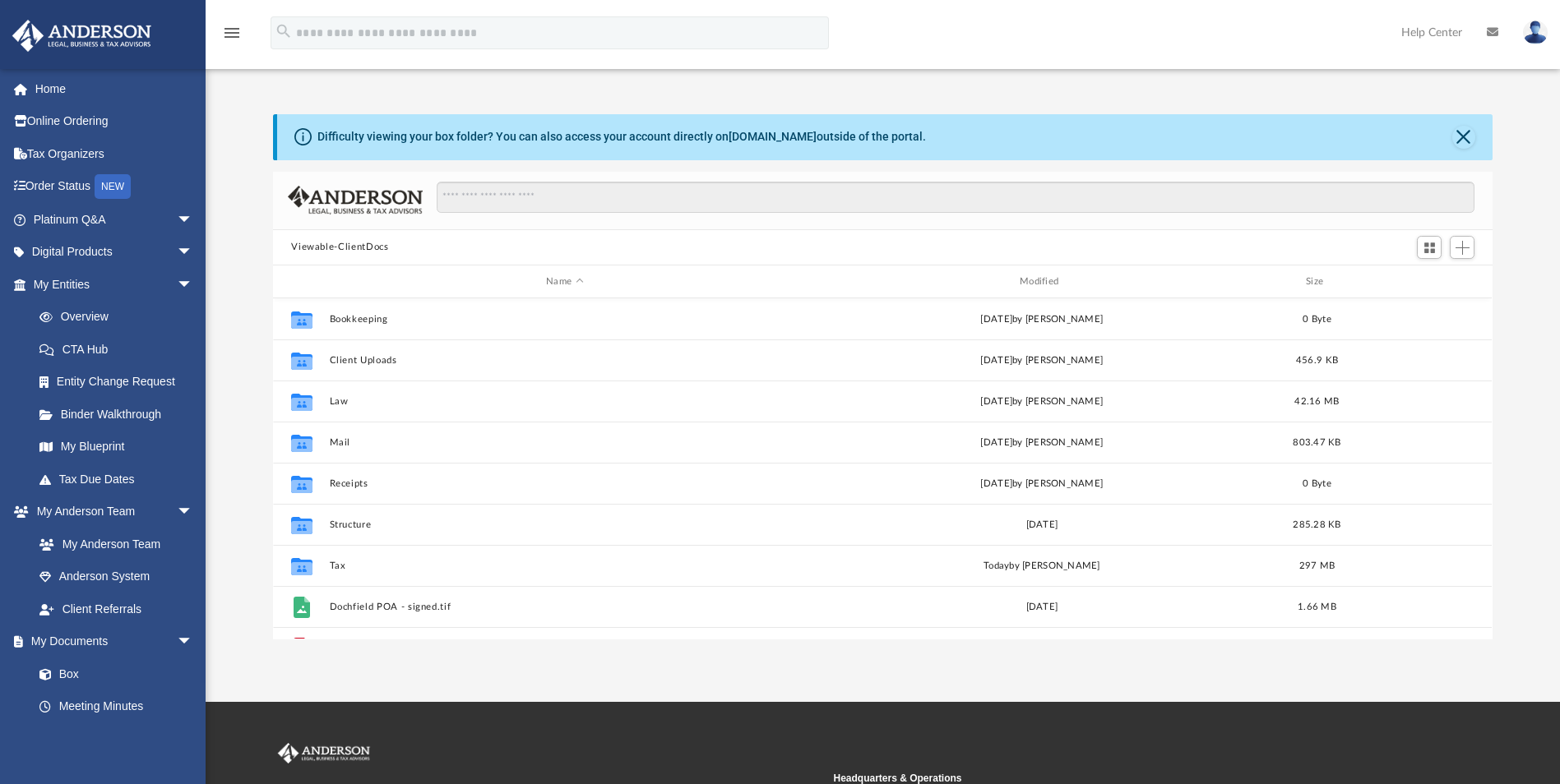
scroll to position [361, 1207]
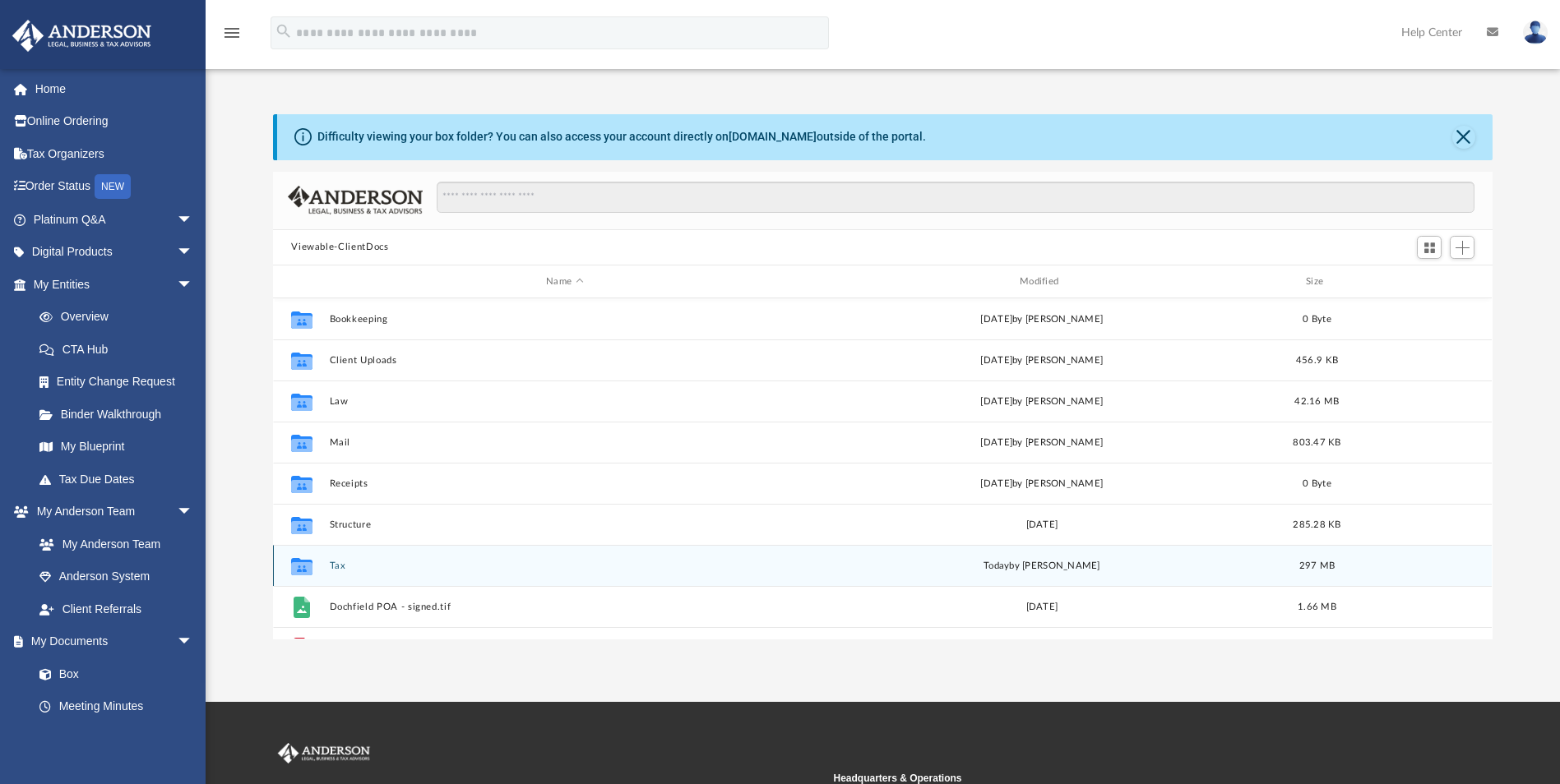
click at [334, 570] on button "Tax" at bounding box center [564, 566] width 470 height 11
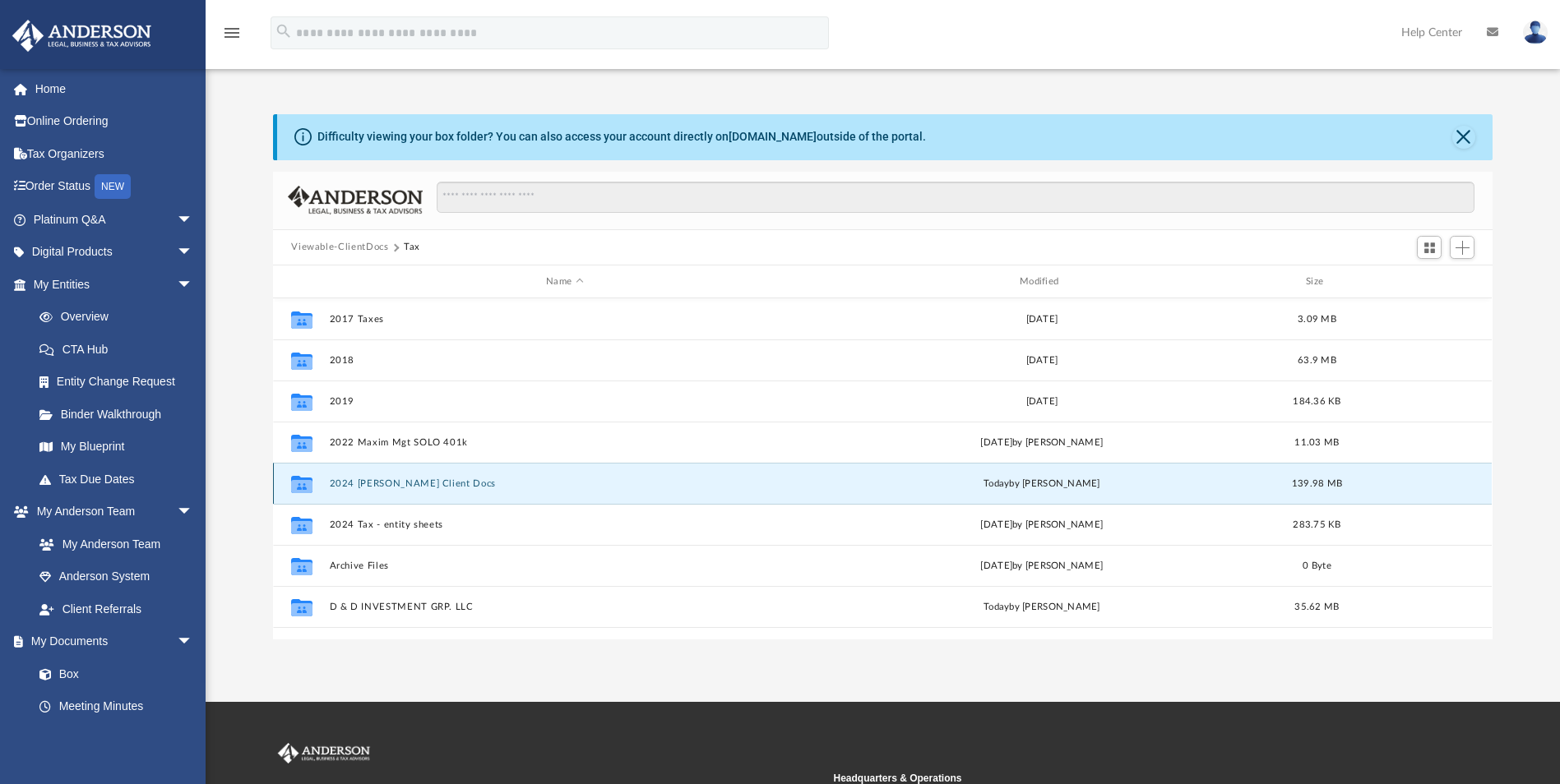
click at [344, 486] on button "2024 [PERSON_NAME] Client Docs" at bounding box center [564, 484] width 470 height 11
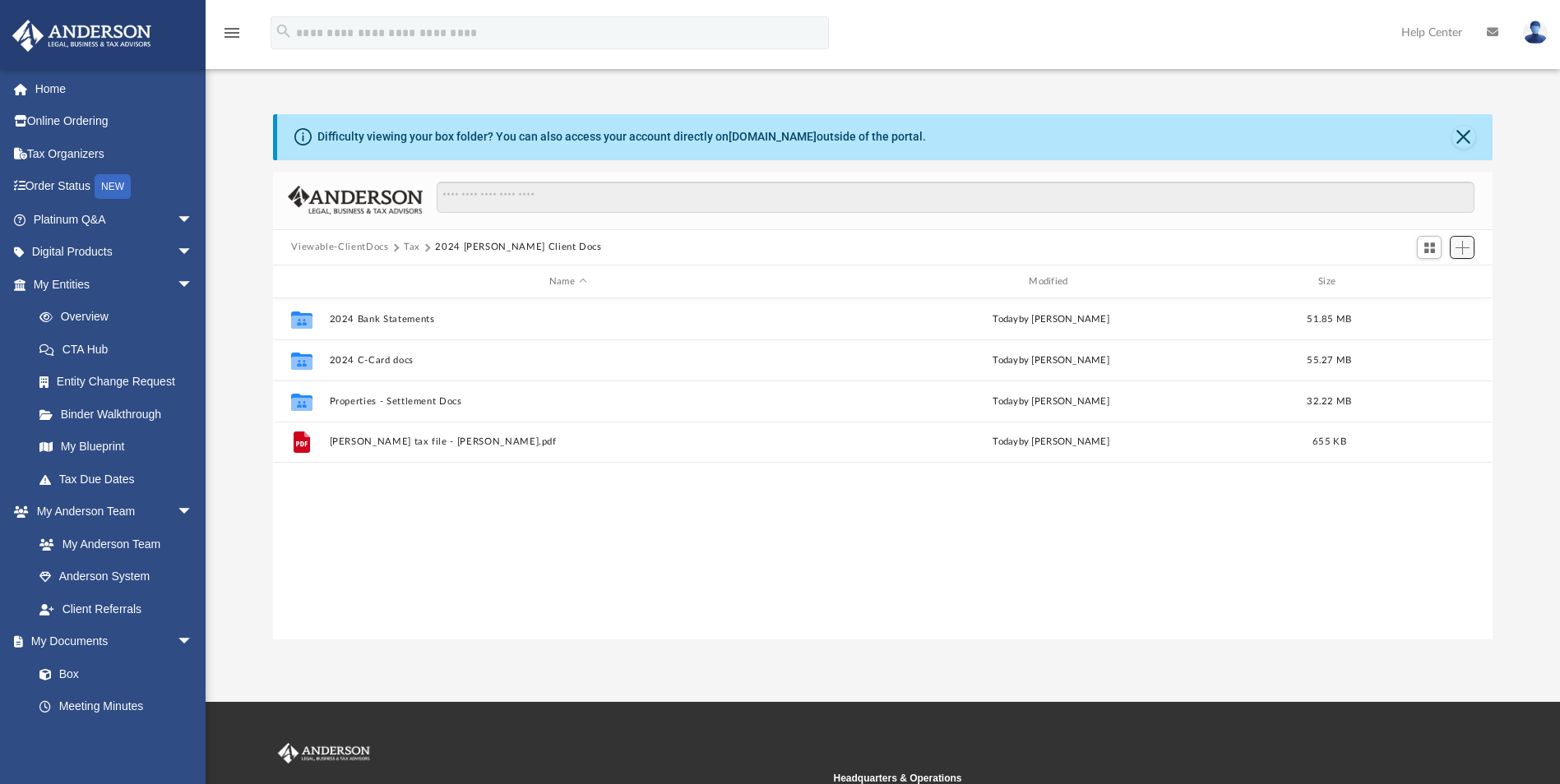
click at [1470, 247] on button "Add" at bounding box center [1462, 247] width 24 height 23
click at [1429, 282] on li "Upload" at bounding box center [1440, 281] width 52 height 17
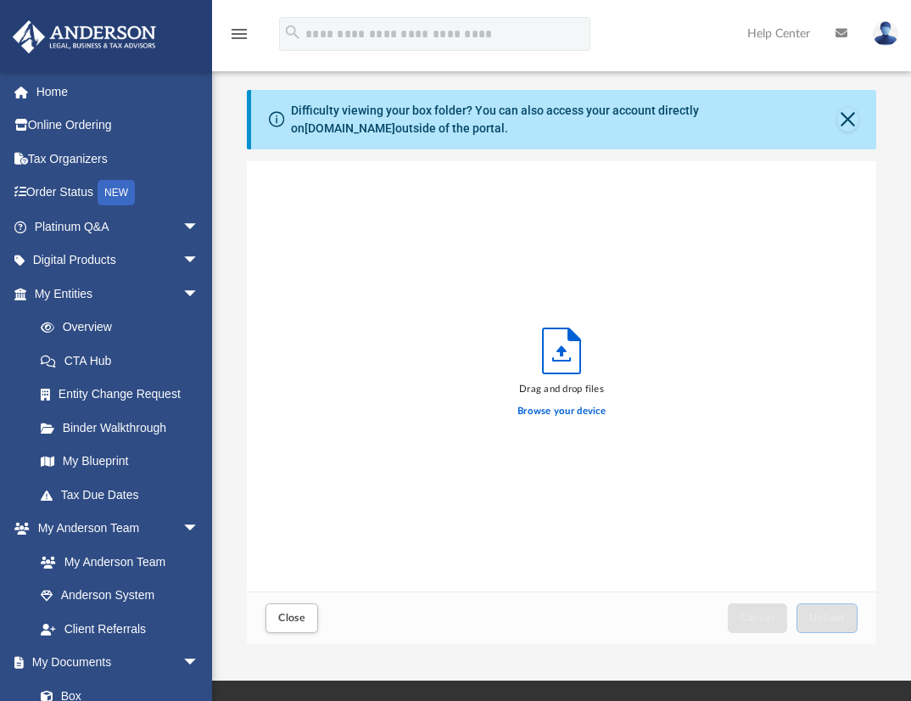
scroll to position [417, 616]
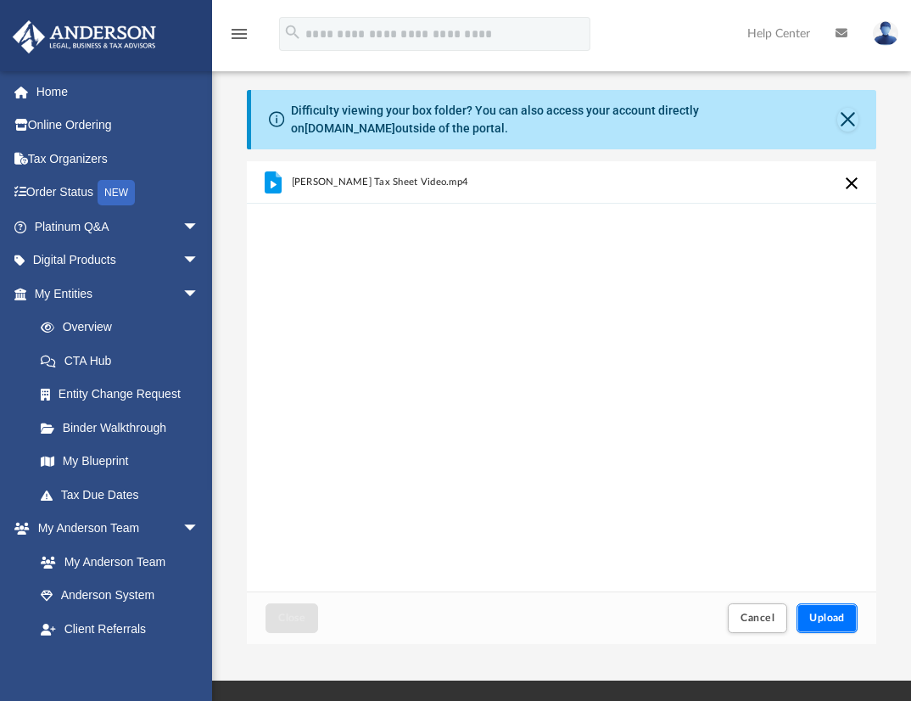
click at [829, 610] on button "Upload" at bounding box center [827, 618] width 61 height 30
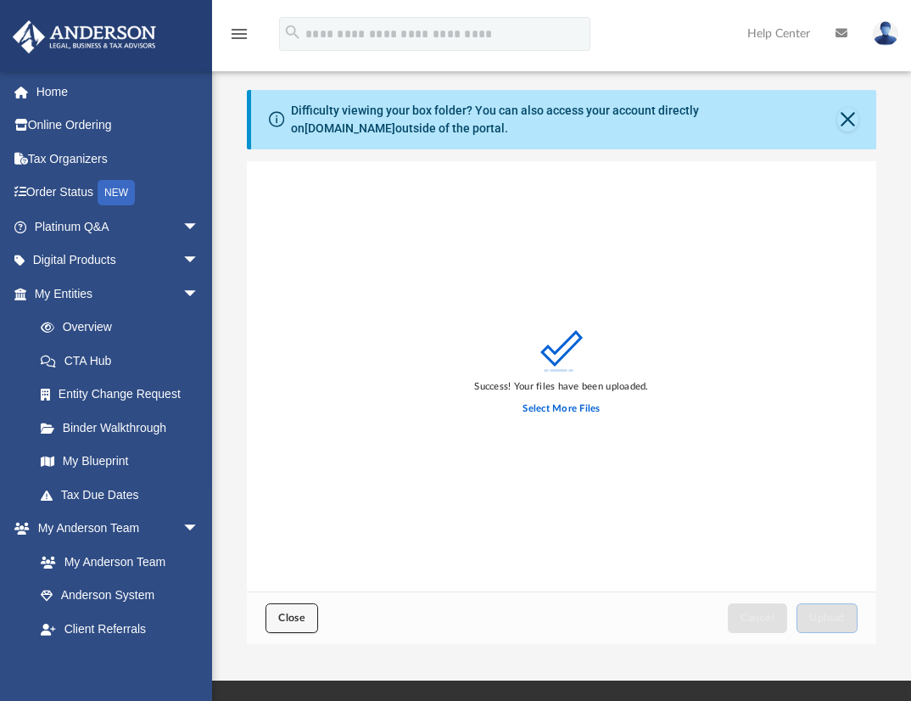
click at [294, 613] on span "Close" at bounding box center [291, 618] width 27 height 10
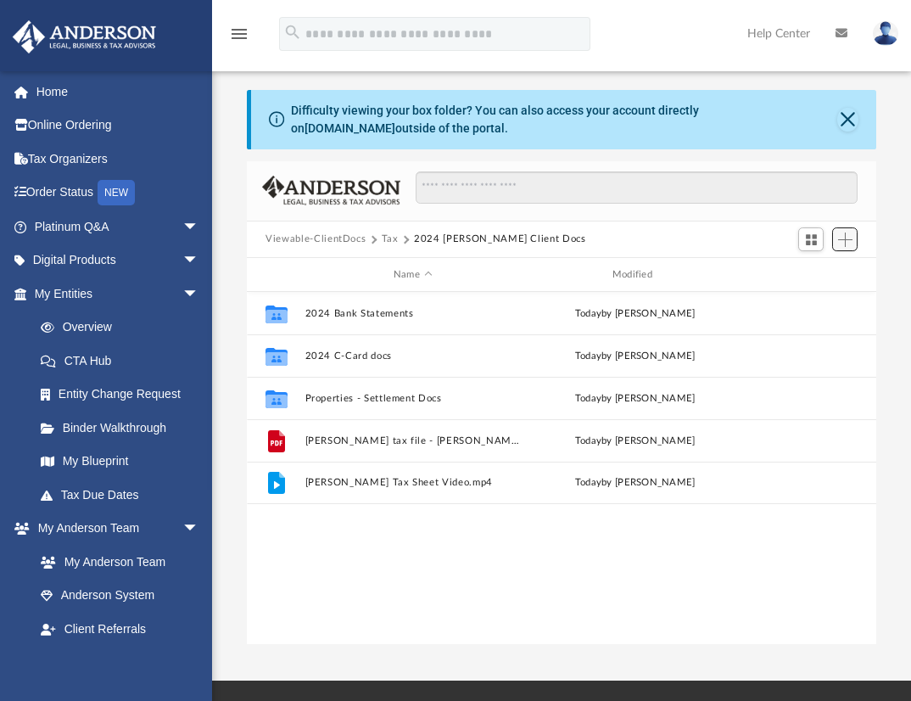
click at [844, 232] on span "Add" at bounding box center [845, 239] width 14 height 14
click at [820, 270] on li "Upload" at bounding box center [821, 274] width 54 height 18
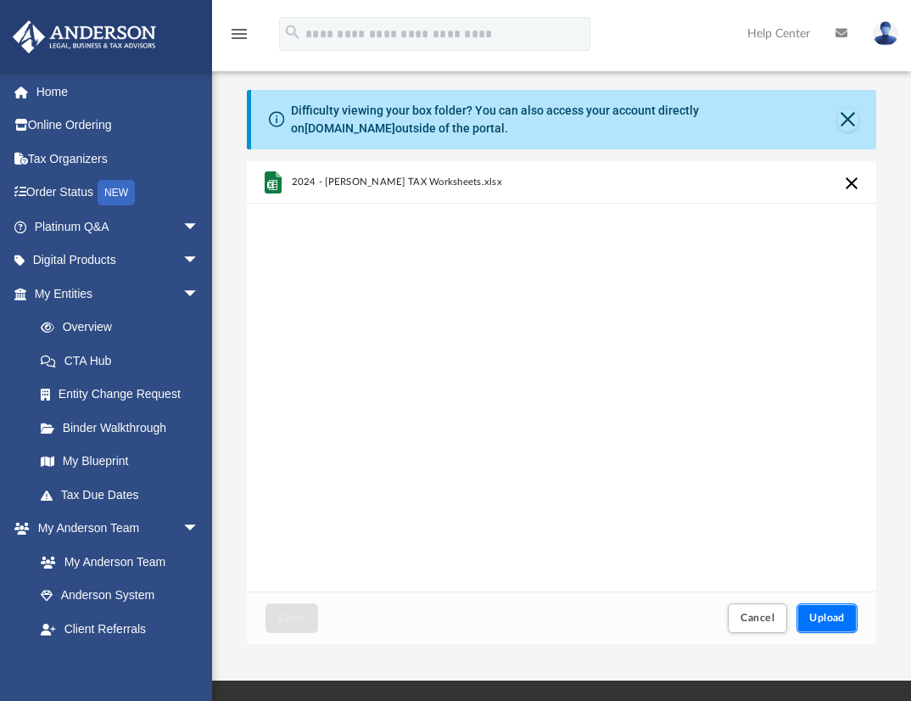
click at [825, 611] on button "Upload" at bounding box center [827, 618] width 61 height 30
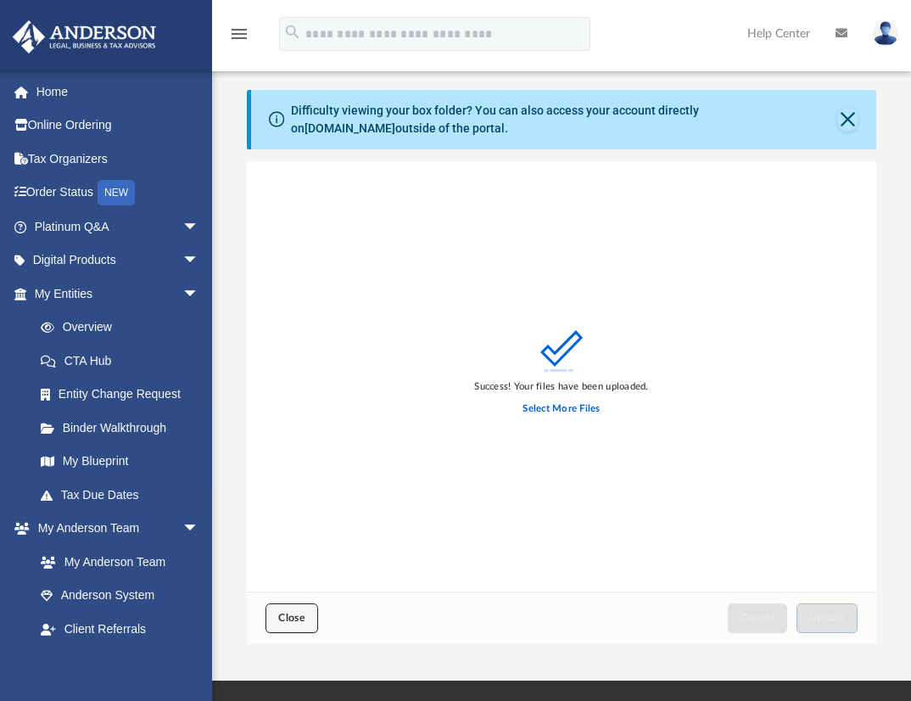
click at [289, 623] on button "Close" at bounding box center [292, 618] width 53 height 30
